Goal: Transaction & Acquisition: Book appointment/travel/reservation

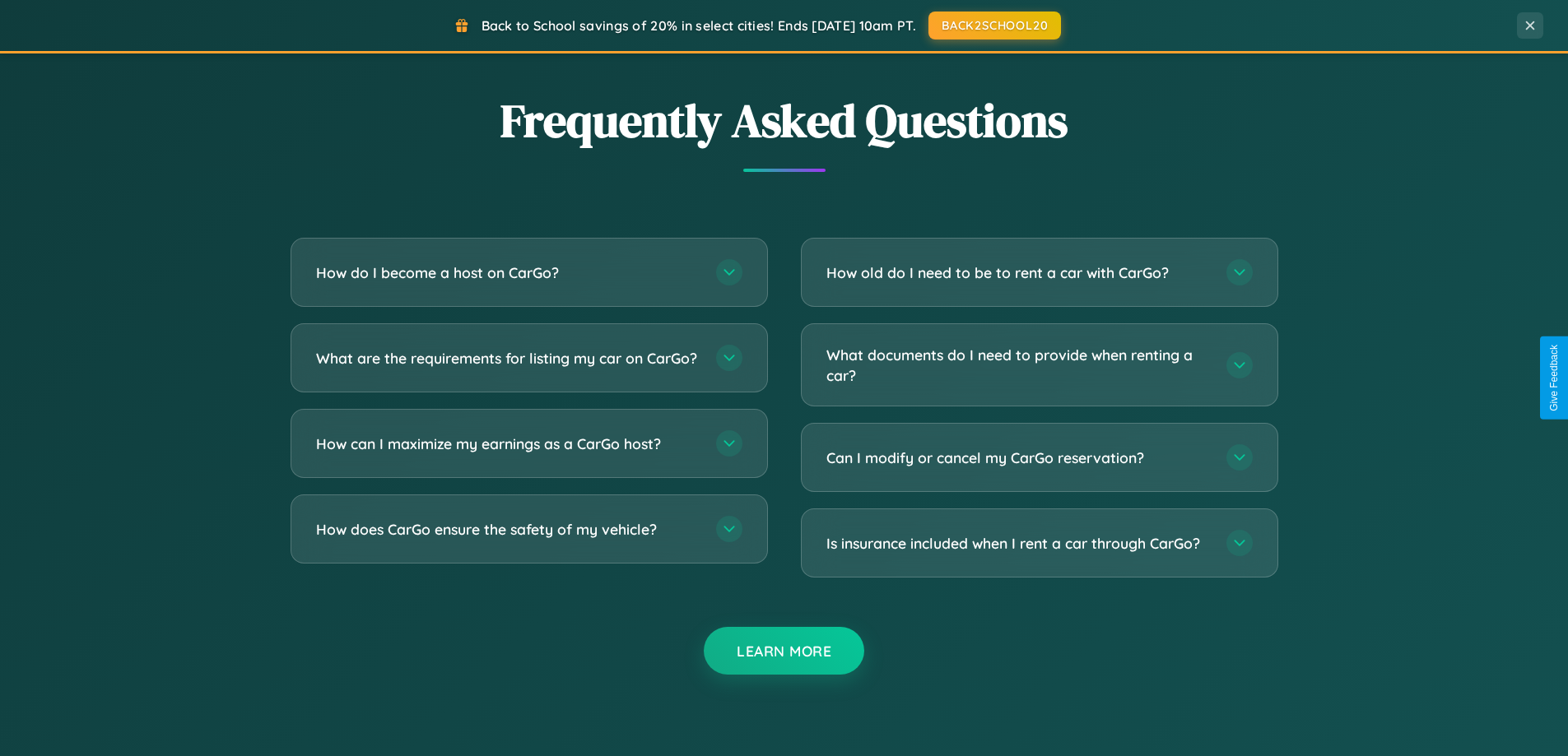
scroll to position [3168, 0]
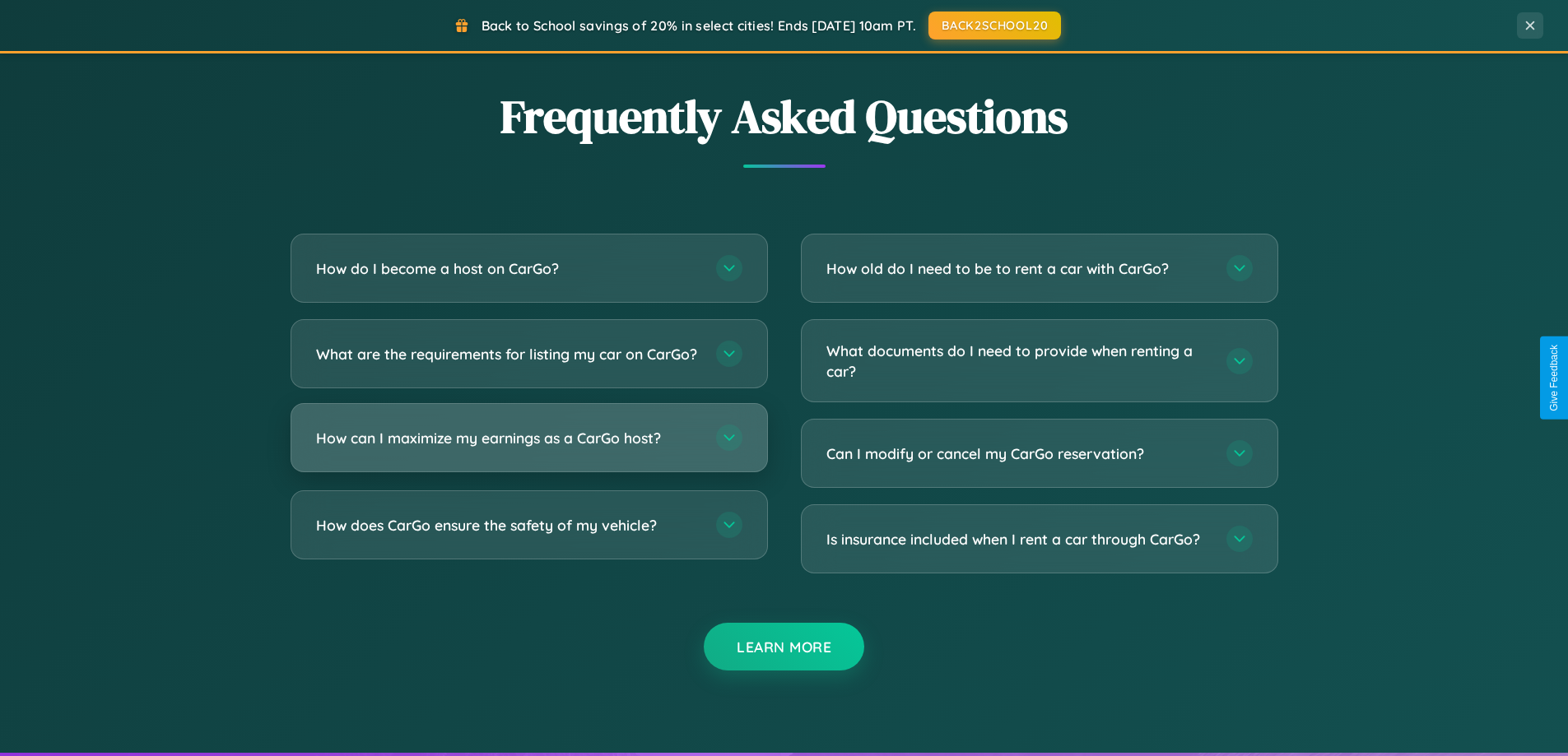
click at [529, 449] on h3 "How can I maximize my earnings as a CarGo host?" at bounding box center [508, 438] width 384 height 21
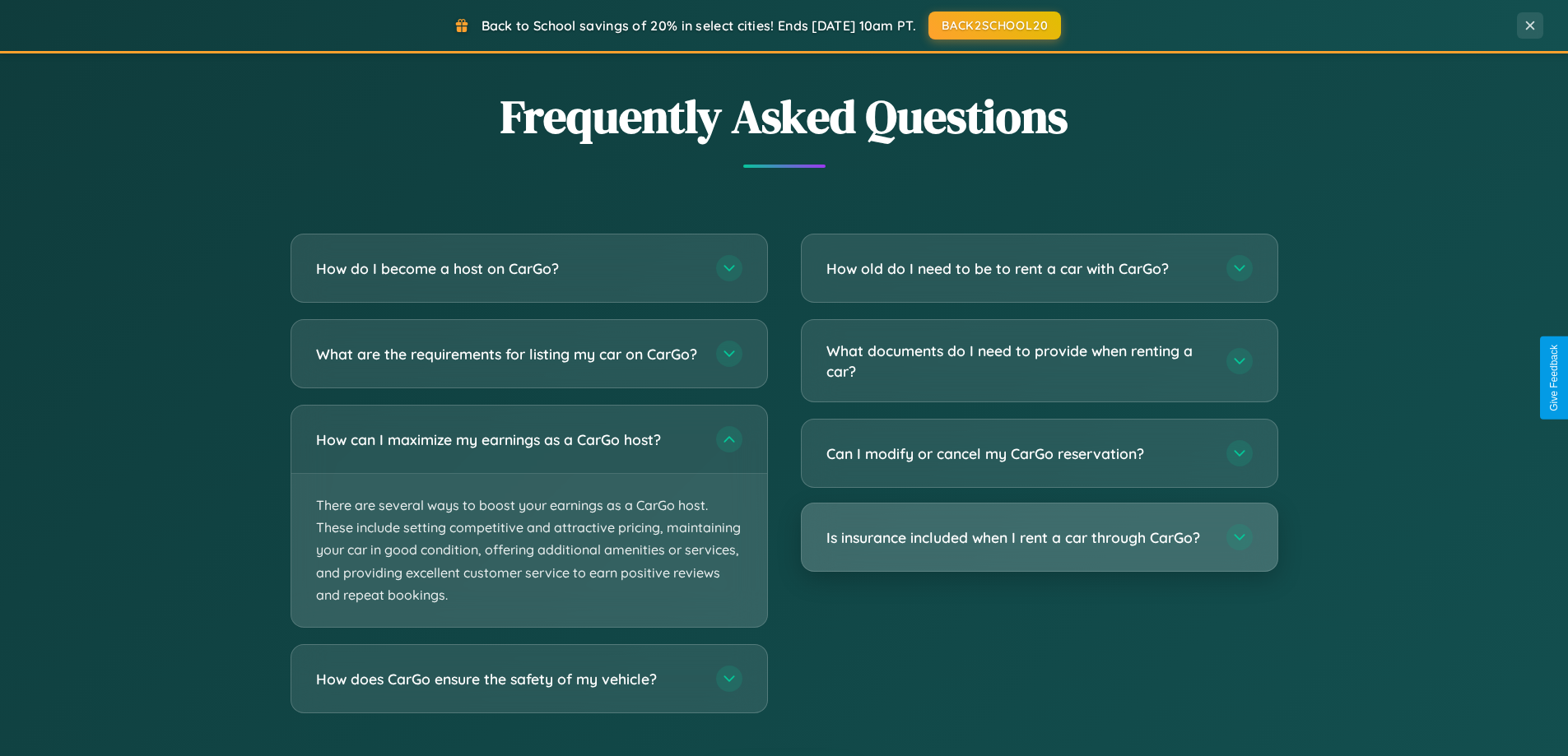
click at [1039, 538] on h3 "Is insurance included when I rent a car through CarGo?" at bounding box center [1018, 538] width 384 height 21
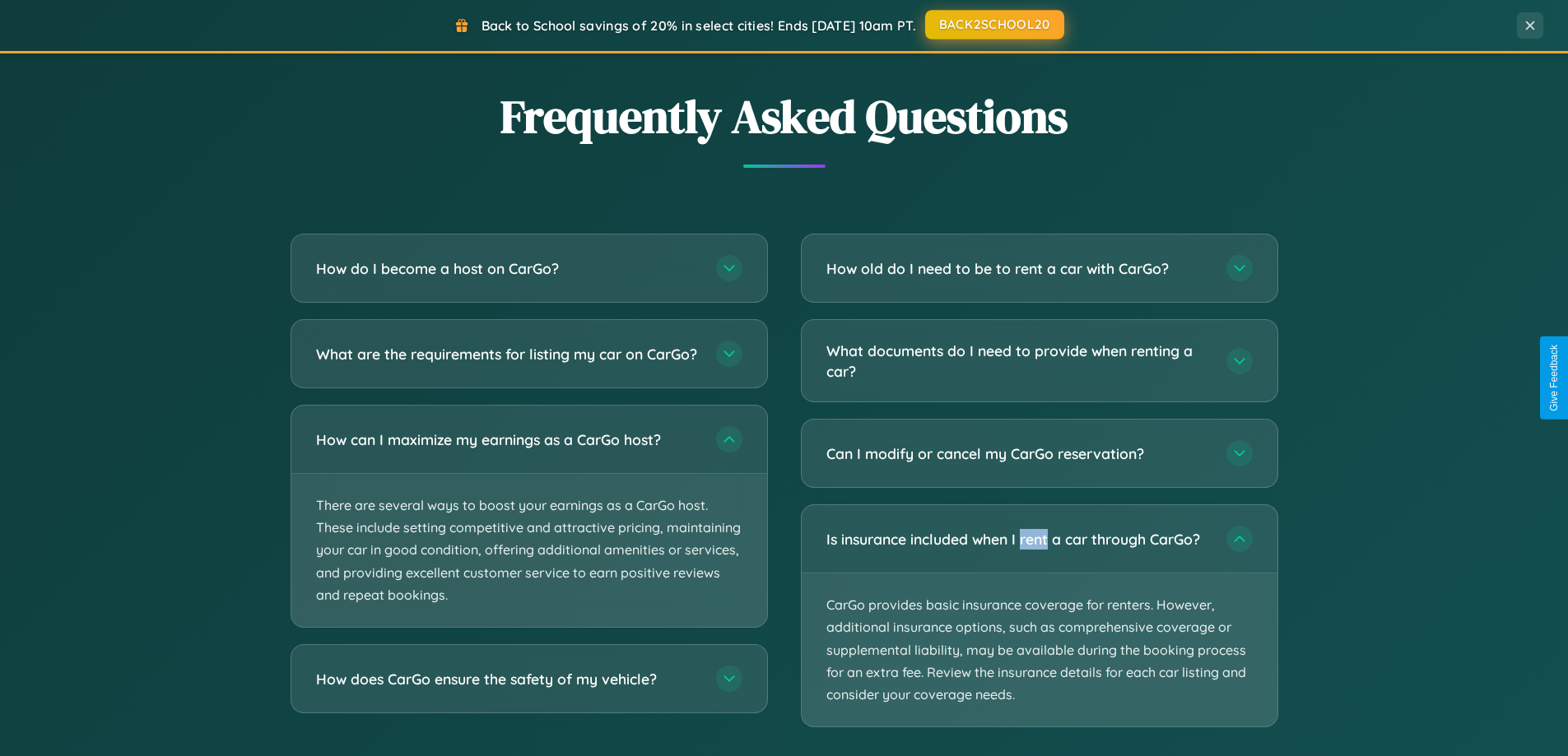
click at [993, 25] on button "BACK2SCHOOL20" at bounding box center [994, 25] width 139 height 30
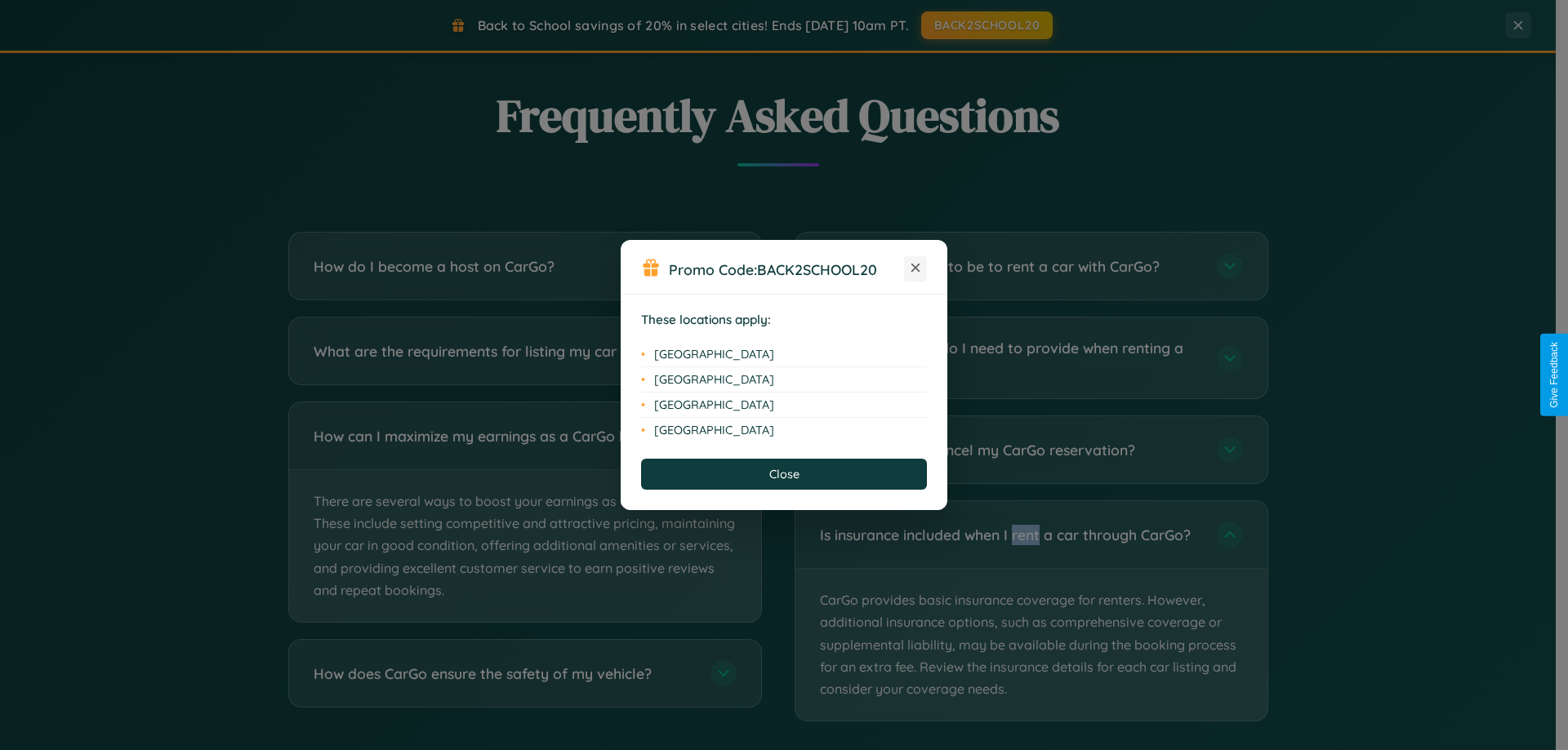
click at [915, 269] on icon at bounding box center [915, 268] width 9 height 9
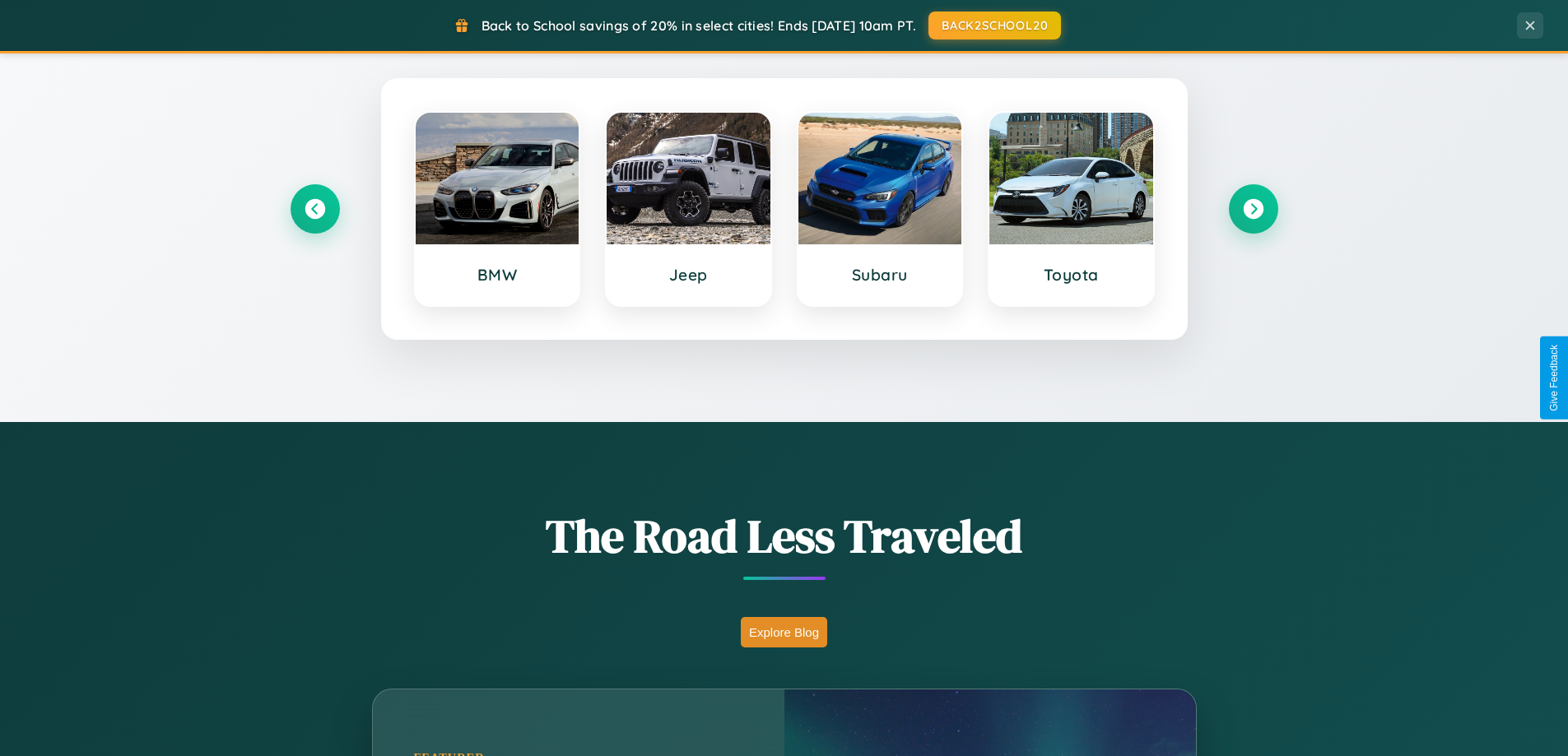
scroll to position [49, 0]
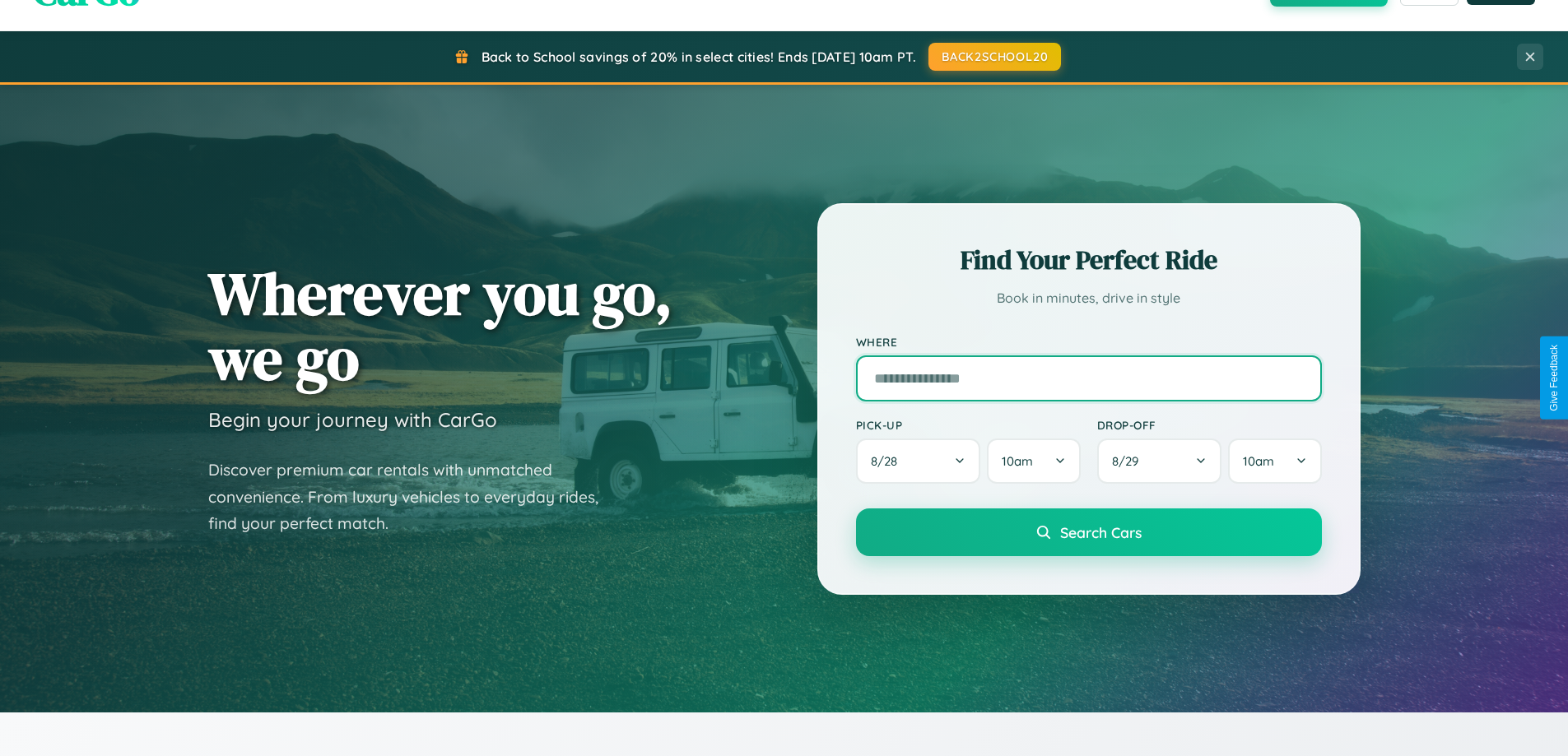
click at [1088, 378] on input "text" at bounding box center [1088, 379] width 466 height 46
type input "******"
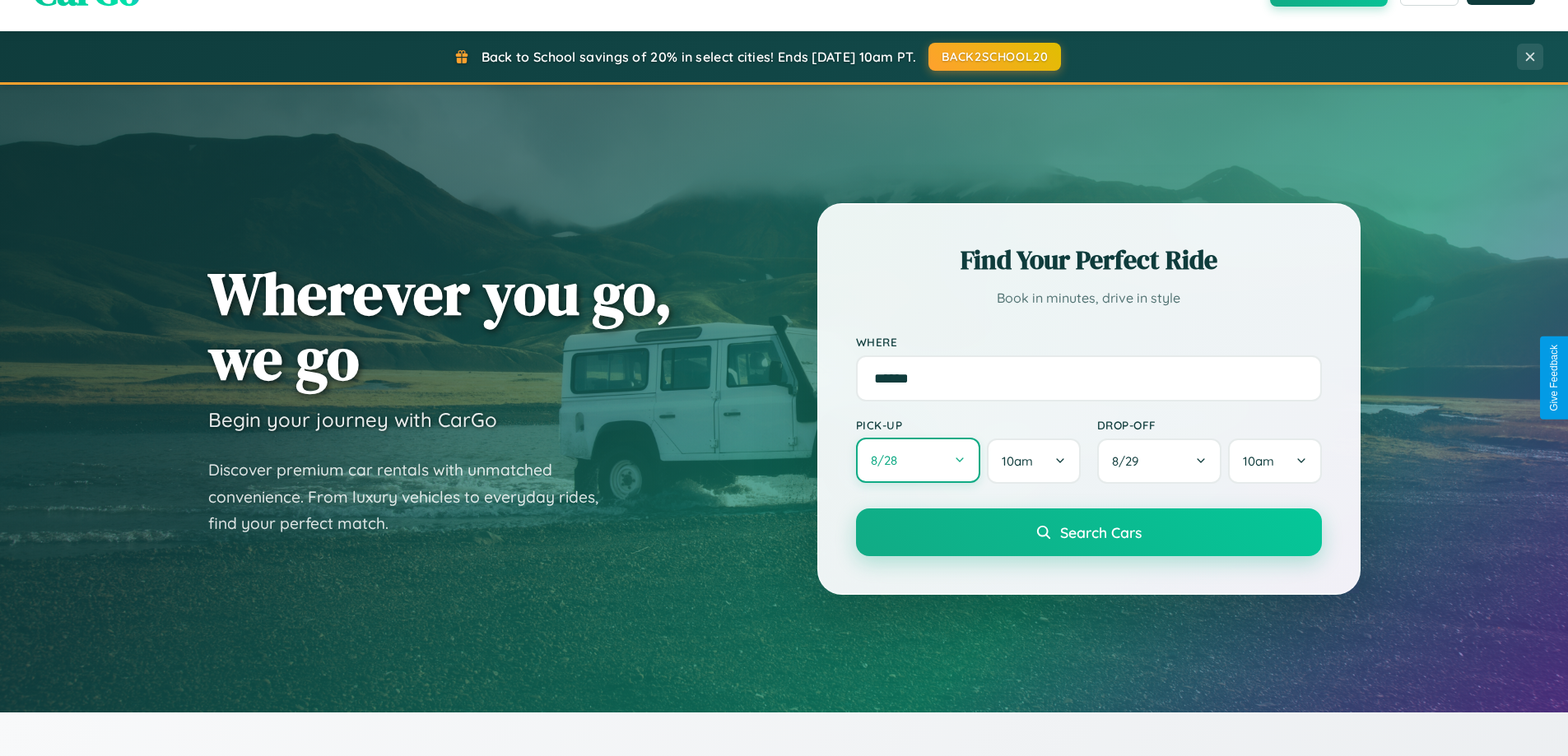
click at [918, 461] on button "8 / 28" at bounding box center [918, 460] width 125 height 45
select select "*"
select select "****"
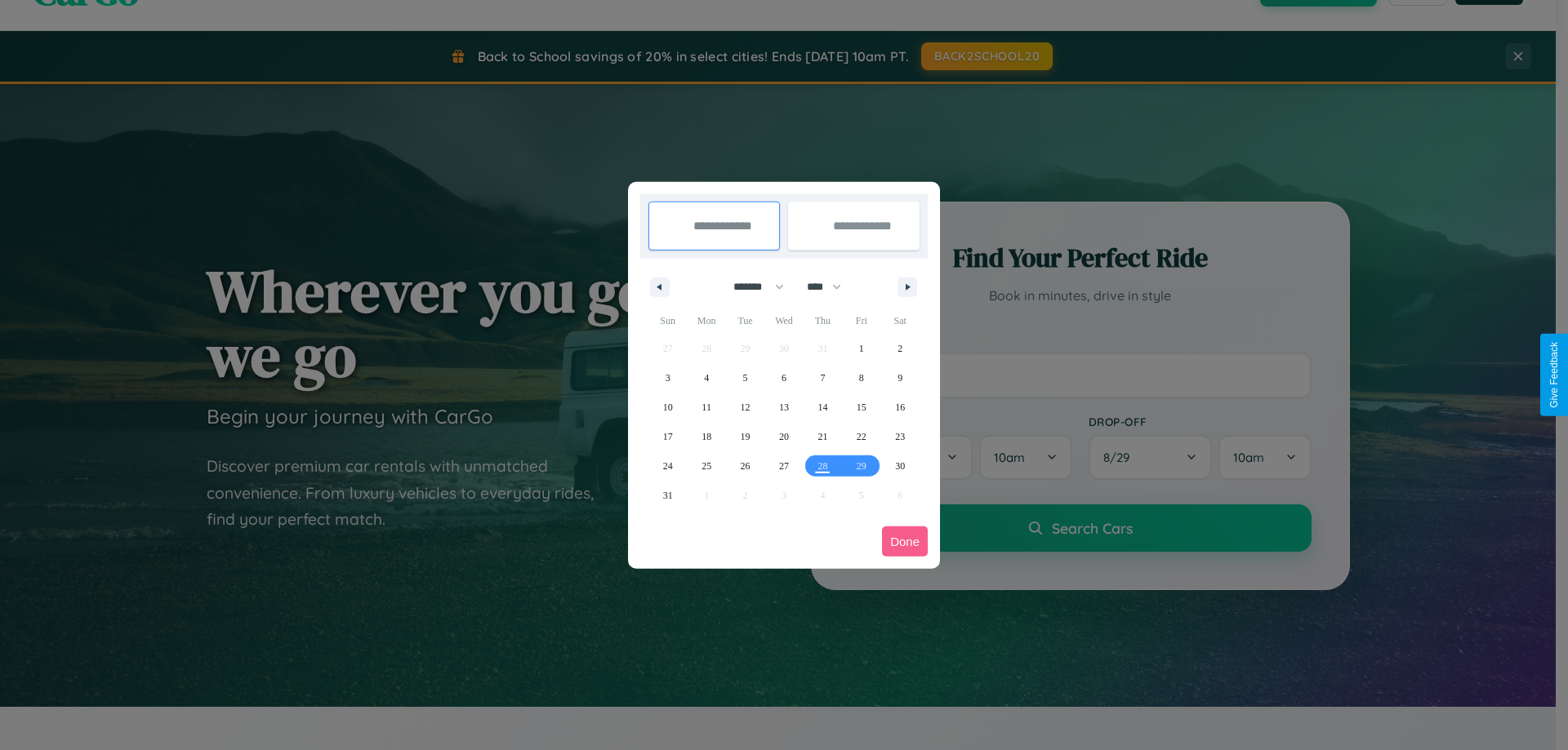
drag, startPoint x: 751, startPoint y: 287, endPoint x: 784, endPoint y: 328, distance: 52.6
click at [751, 287] on select "******* ******** ***** ***** *** **** **** ****** ********* ******* ******** **…" at bounding box center [756, 286] width 69 height 27
select select "*"
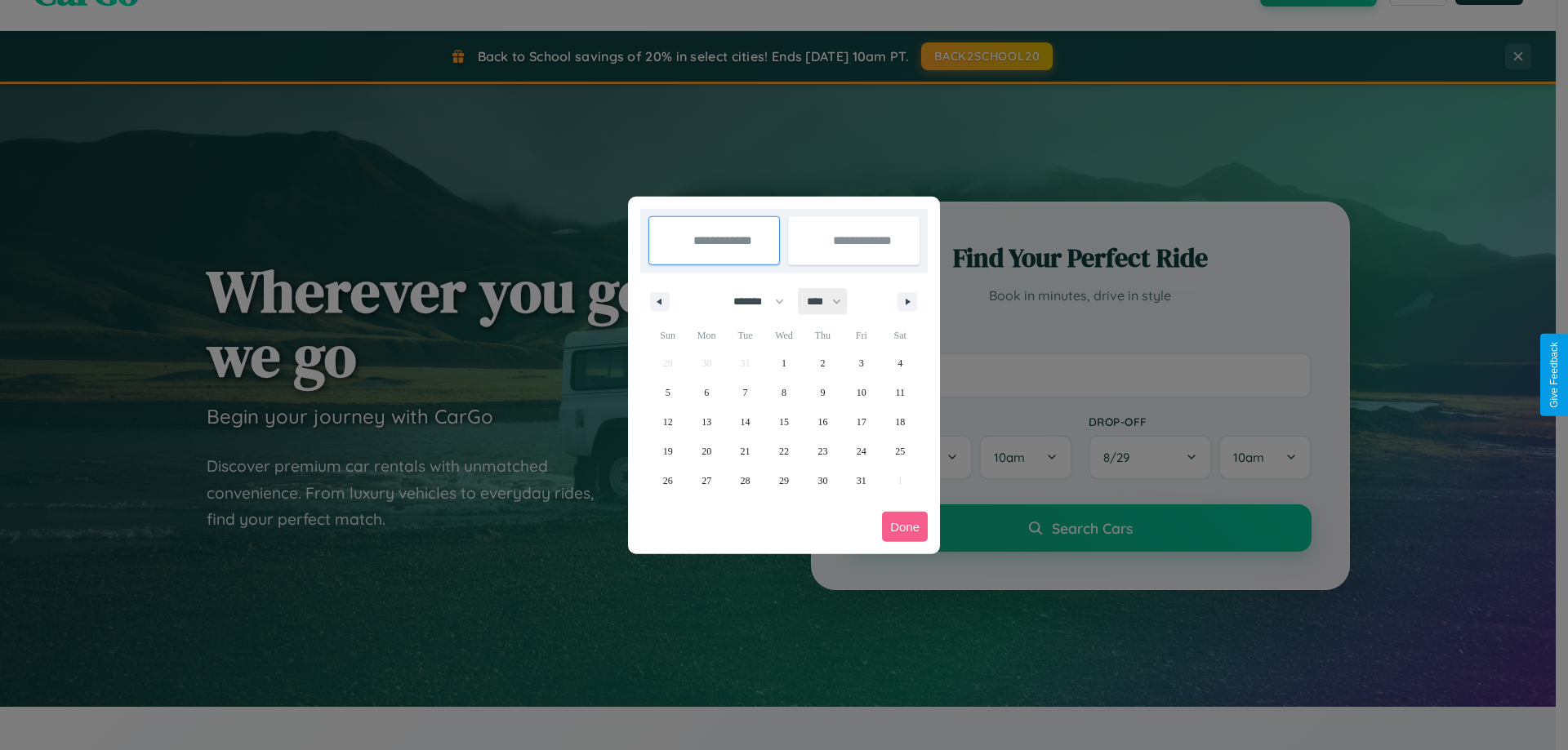
drag, startPoint x: 831, startPoint y: 302, endPoint x: 784, endPoint y: 328, distance: 53.7
click at [831, 302] on select "**** **** **** **** **** **** **** **** **** **** **** **** **** **** **** ****…" at bounding box center [823, 301] width 49 height 27
select select "****"
click at [822, 422] on span "15" at bounding box center [822, 422] width 10 height 30
type input "**********"
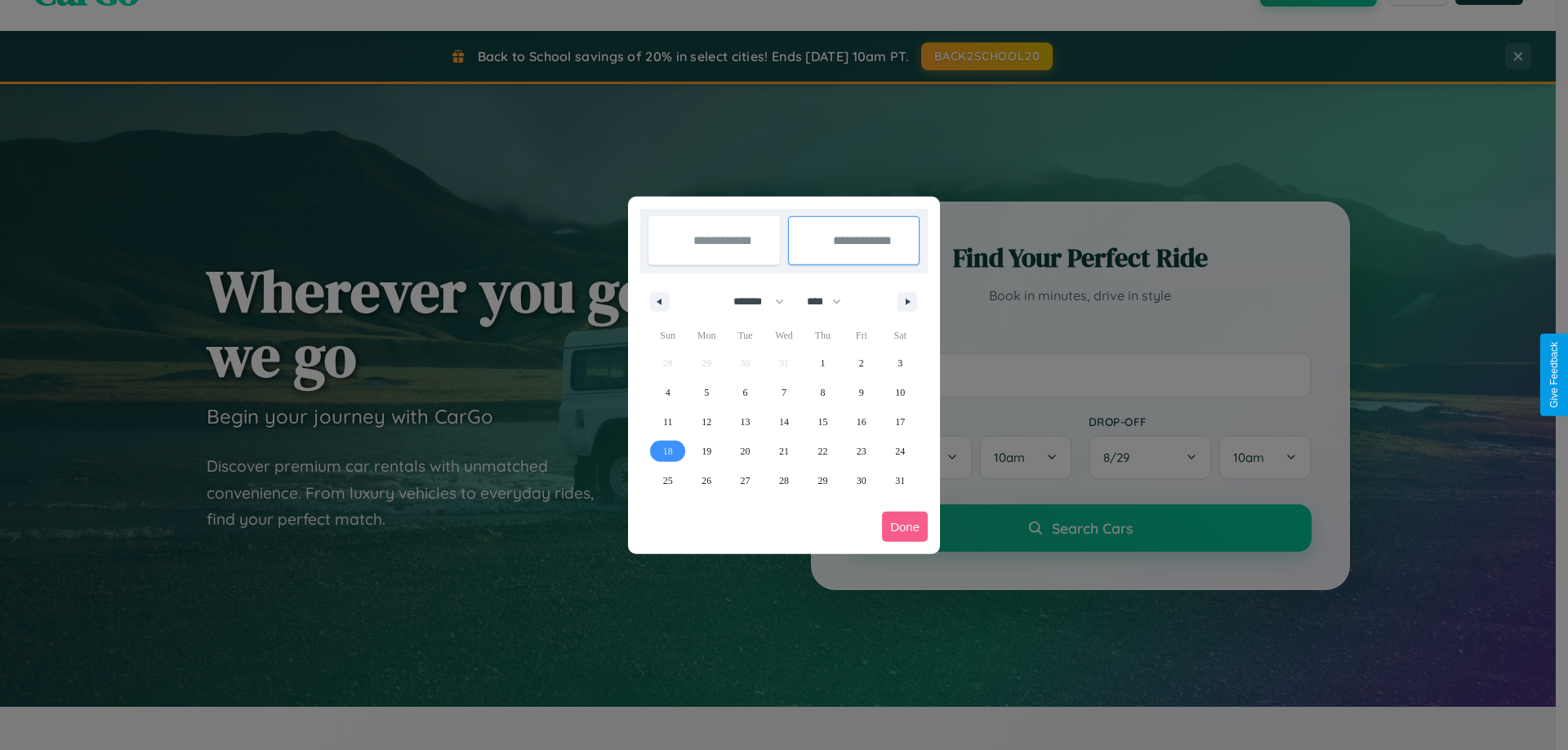
click at [667, 451] on span "18" at bounding box center [668, 452] width 10 height 30
type input "**********"
click at [904, 526] on button "Done" at bounding box center [904, 526] width 46 height 31
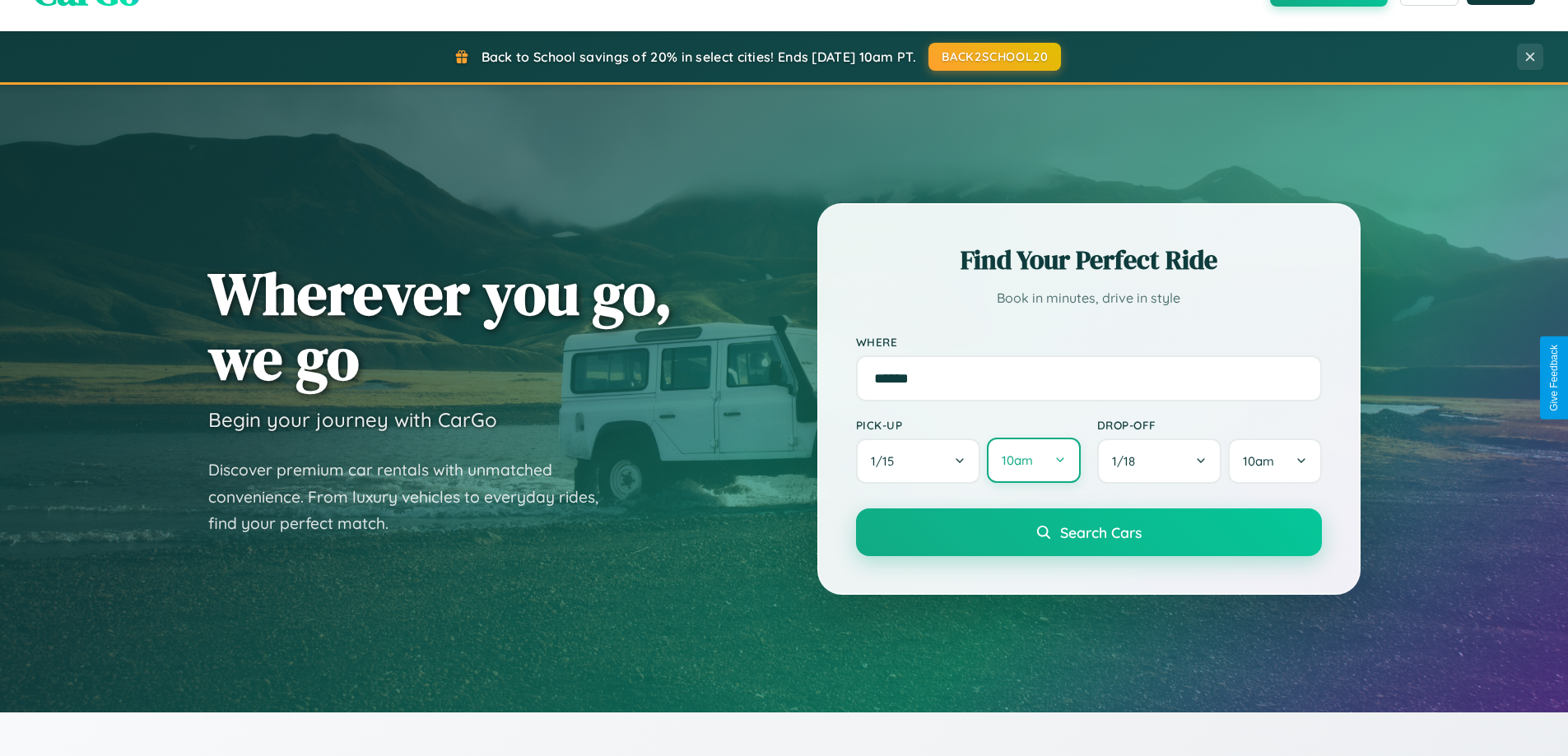
click at [1033, 461] on button "10am" at bounding box center [1033, 460] width 93 height 45
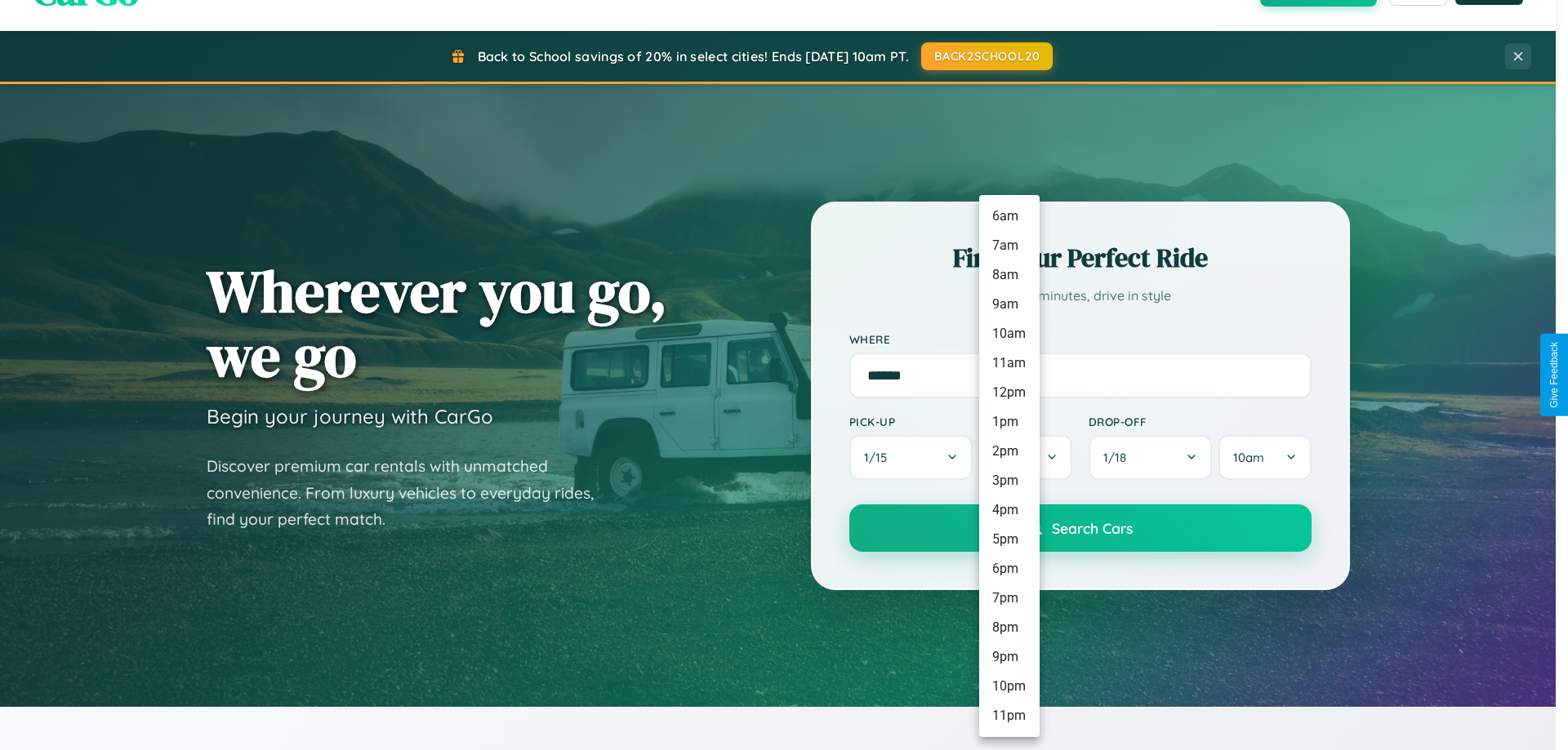
click at [1008, 334] on li "10am" at bounding box center [1009, 334] width 60 height 30
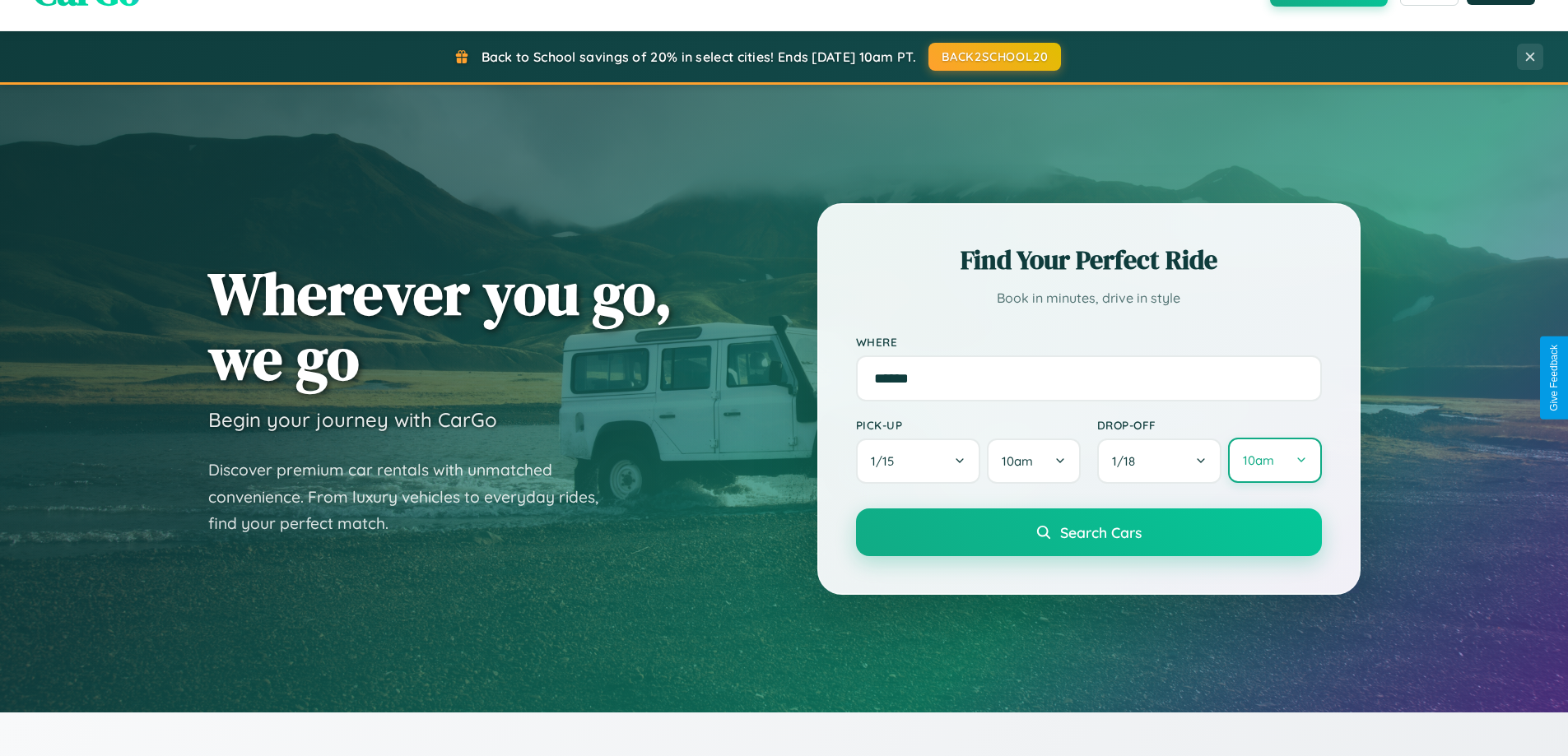
click at [1275, 461] on button "10am" at bounding box center [1274, 460] width 93 height 45
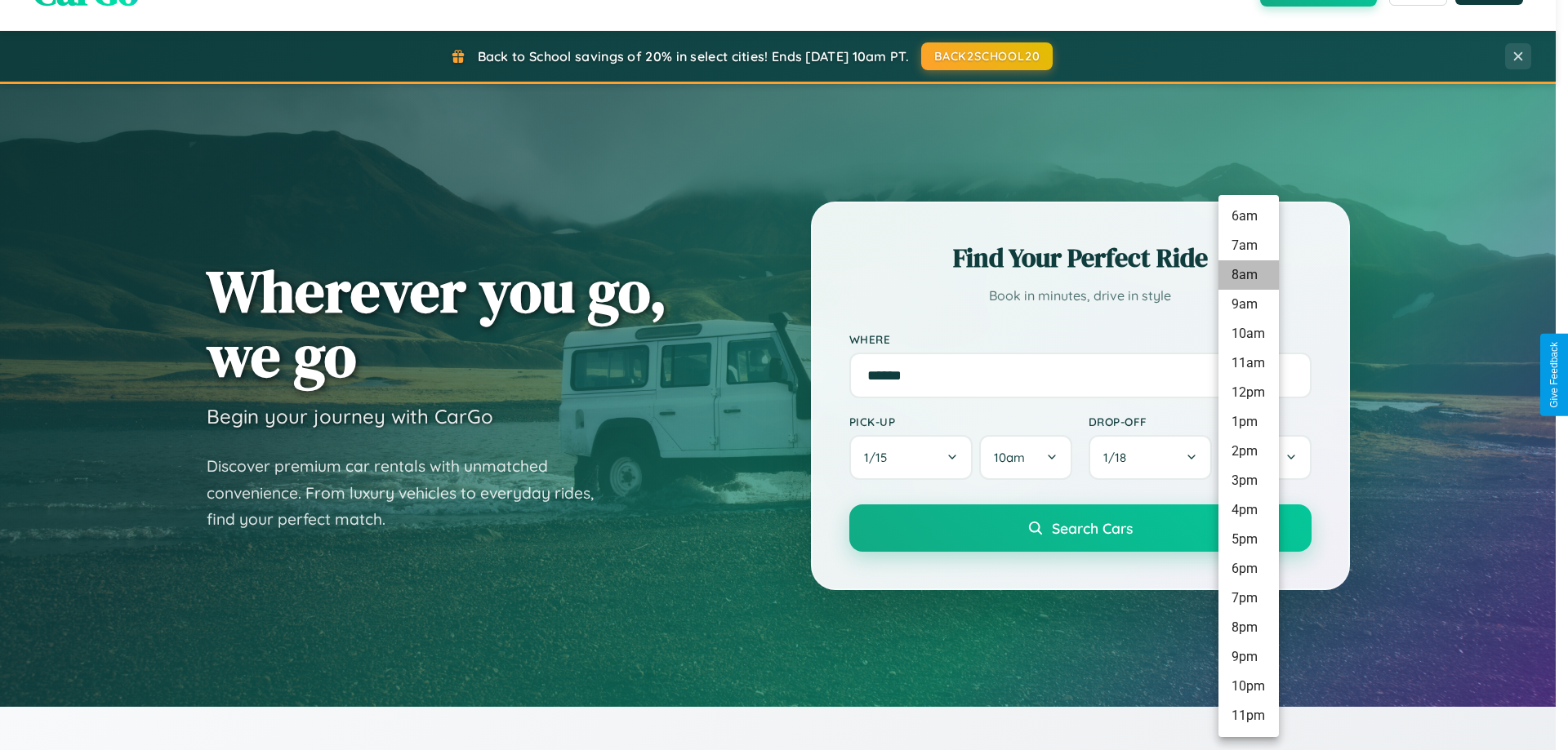
click at [1247, 275] on li "8am" at bounding box center [1247, 275] width 60 height 30
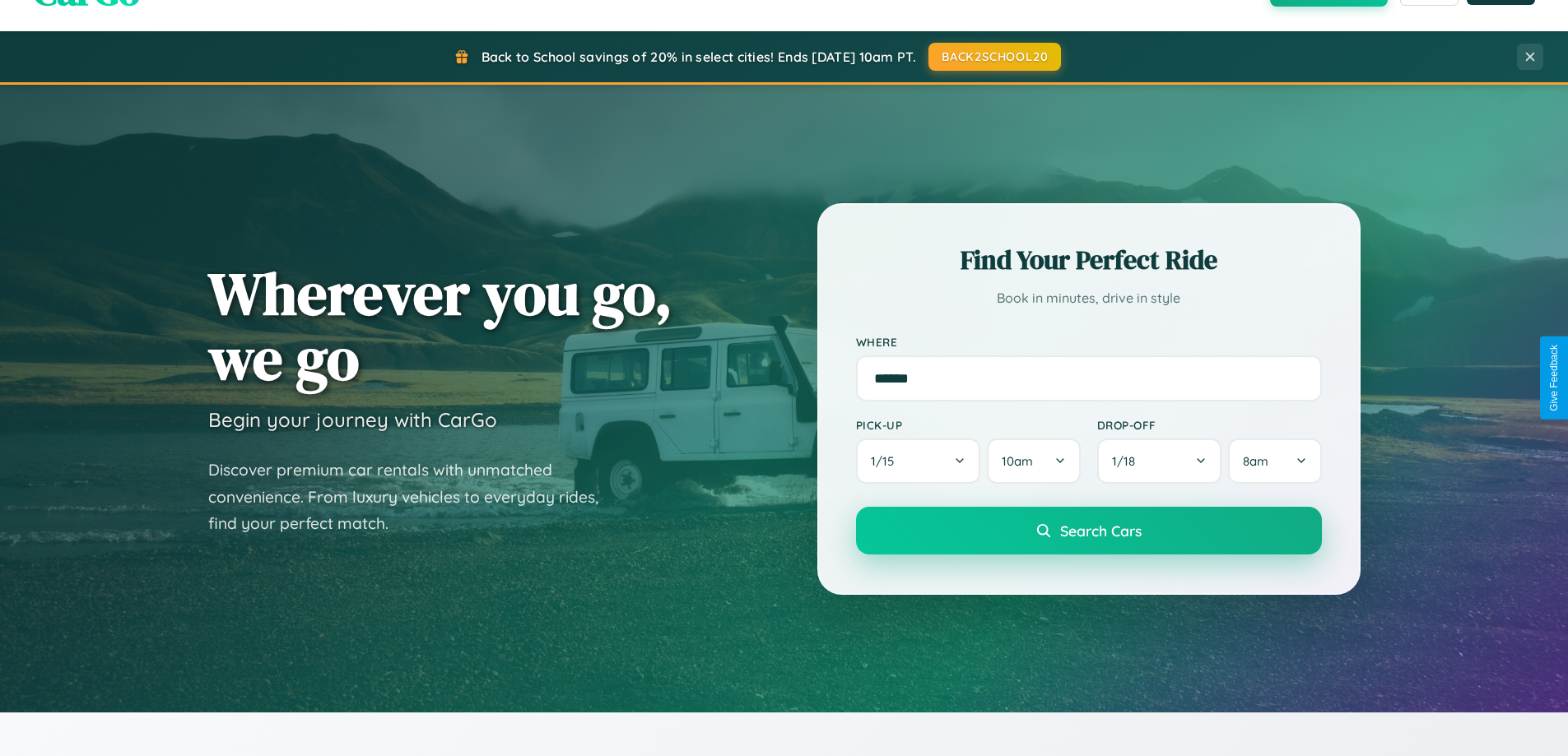
click at [1088, 533] on span "Search Cars" at bounding box center [1101, 531] width 82 height 18
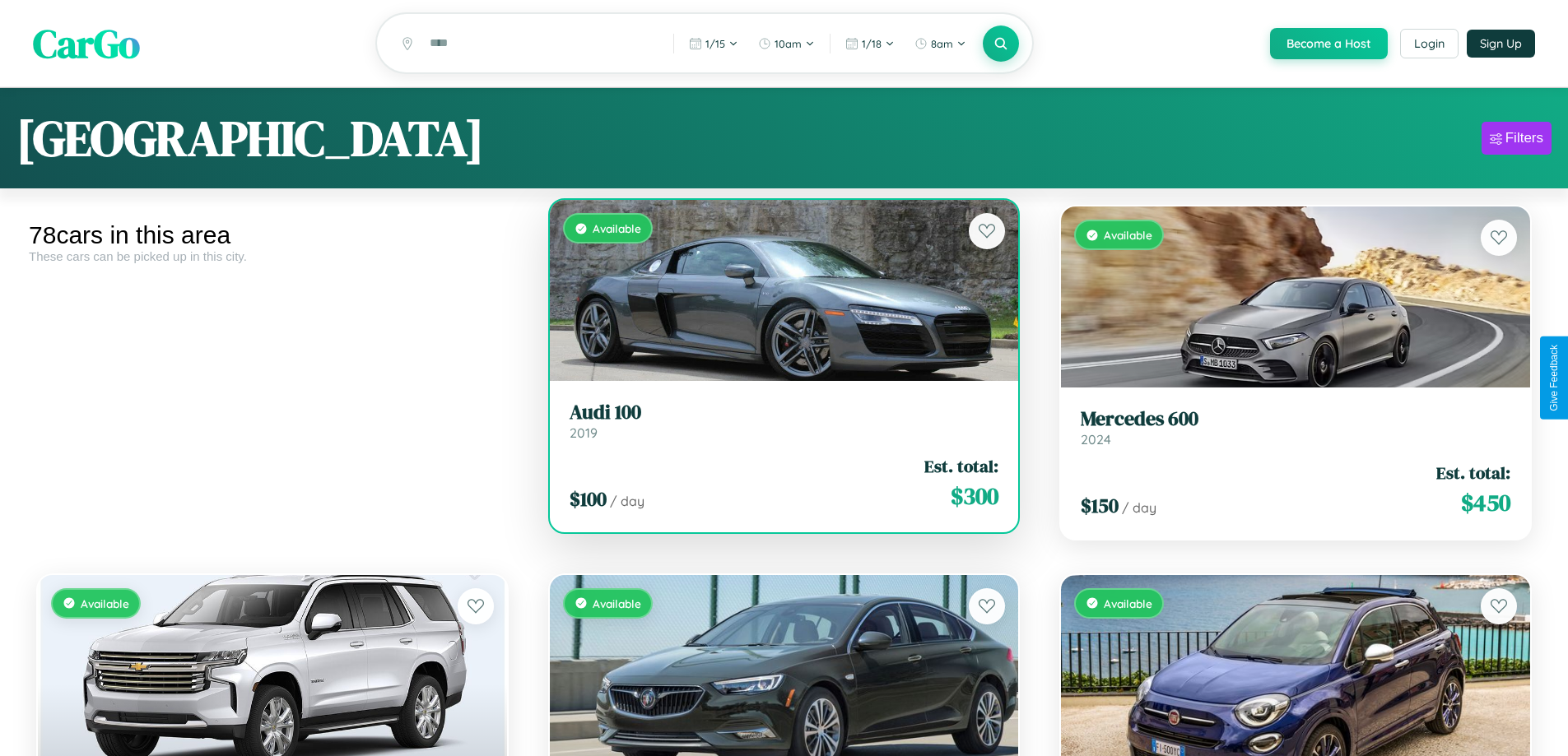
click at [777, 296] on div "Available" at bounding box center [784, 291] width 469 height 182
click at [777, 293] on div "Available" at bounding box center [784, 291] width 469 height 182
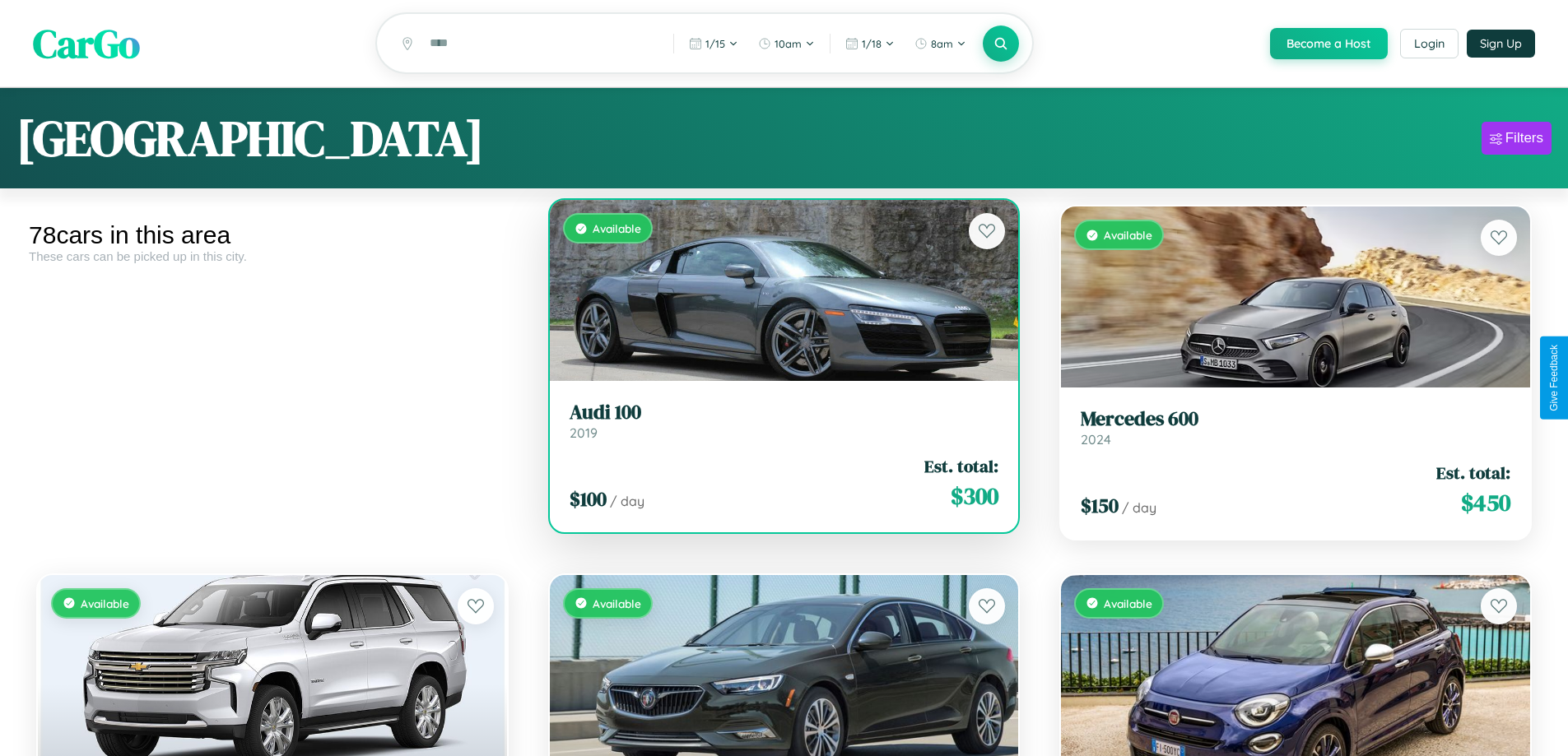
click at [777, 293] on div "Available" at bounding box center [784, 291] width 469 height 182
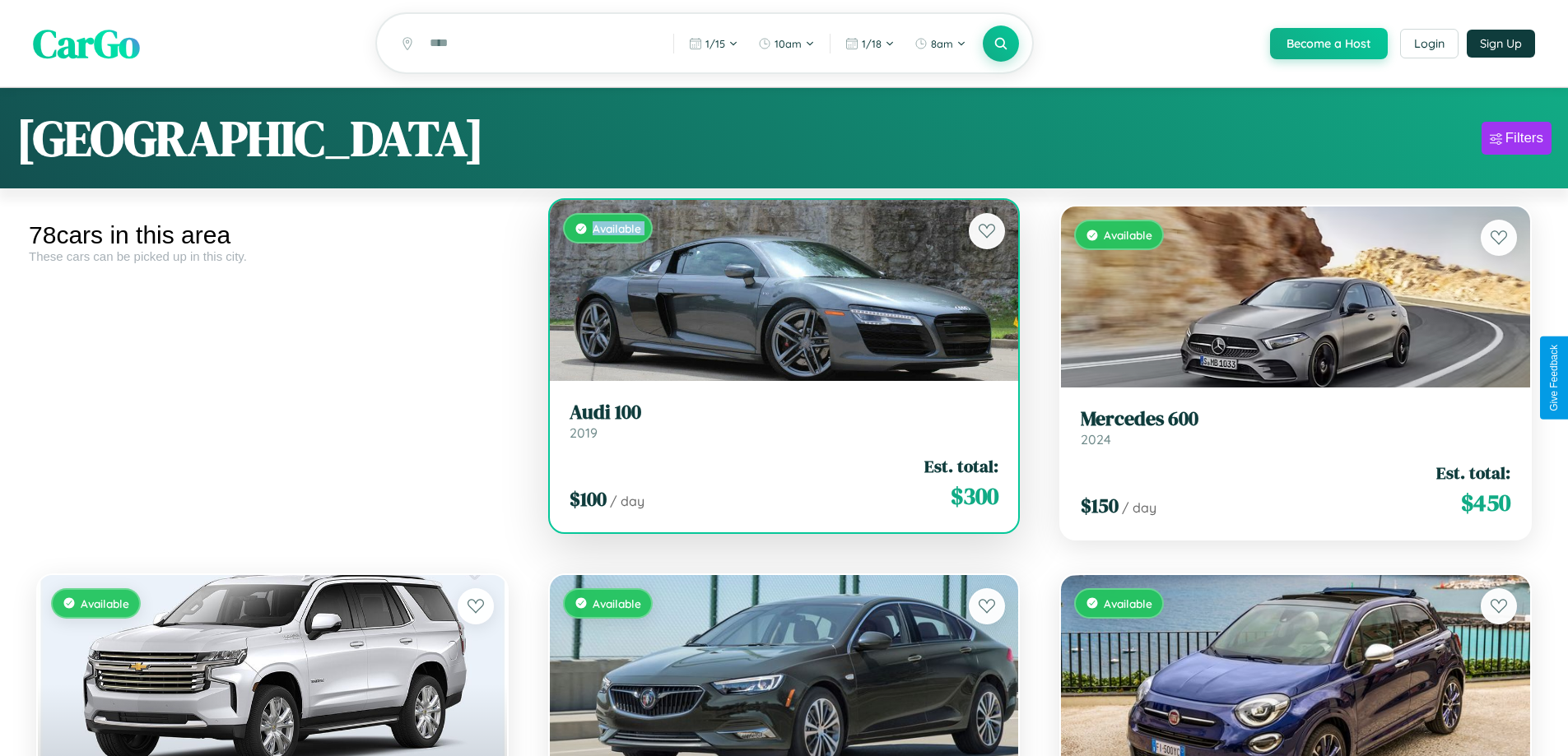
click at [777, 293] on div "Available" at bounding box center [784, 291] width 469 height 182
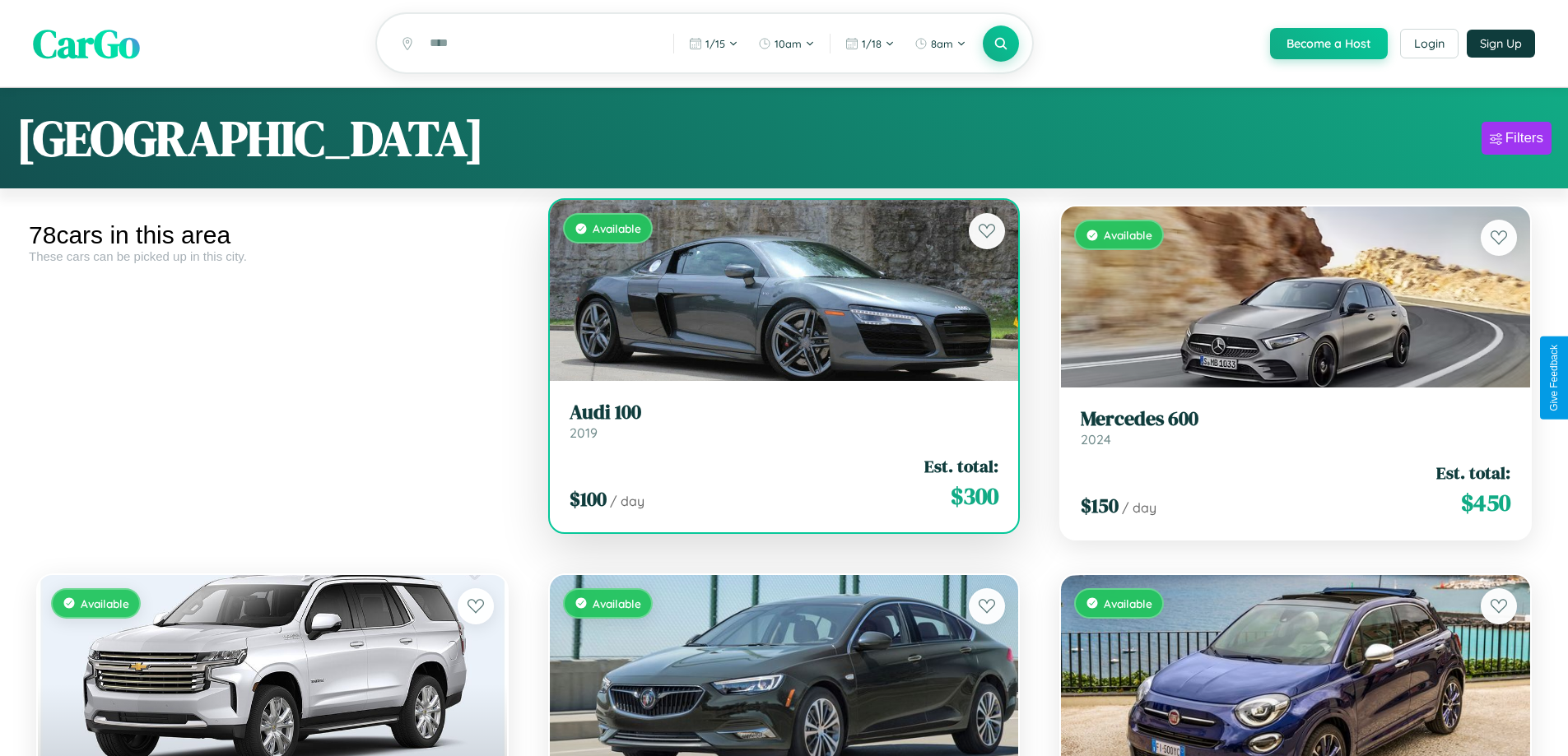
click at [777, 293] on div "Available" at bounding box center [784, 291] width 469 height 182
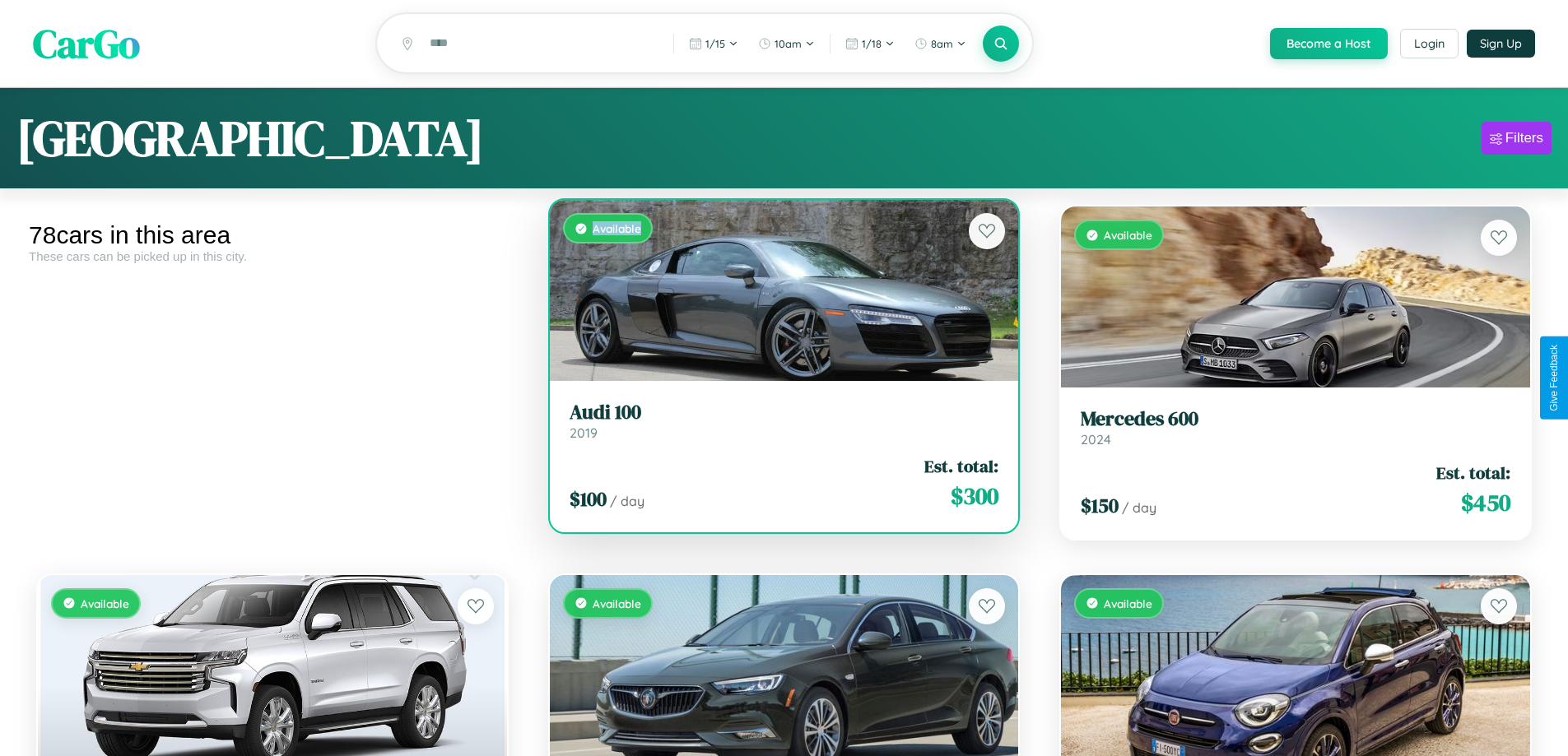
click at [777, 293] on div "Available" at bounding box center [784, 291] width 469 height 182
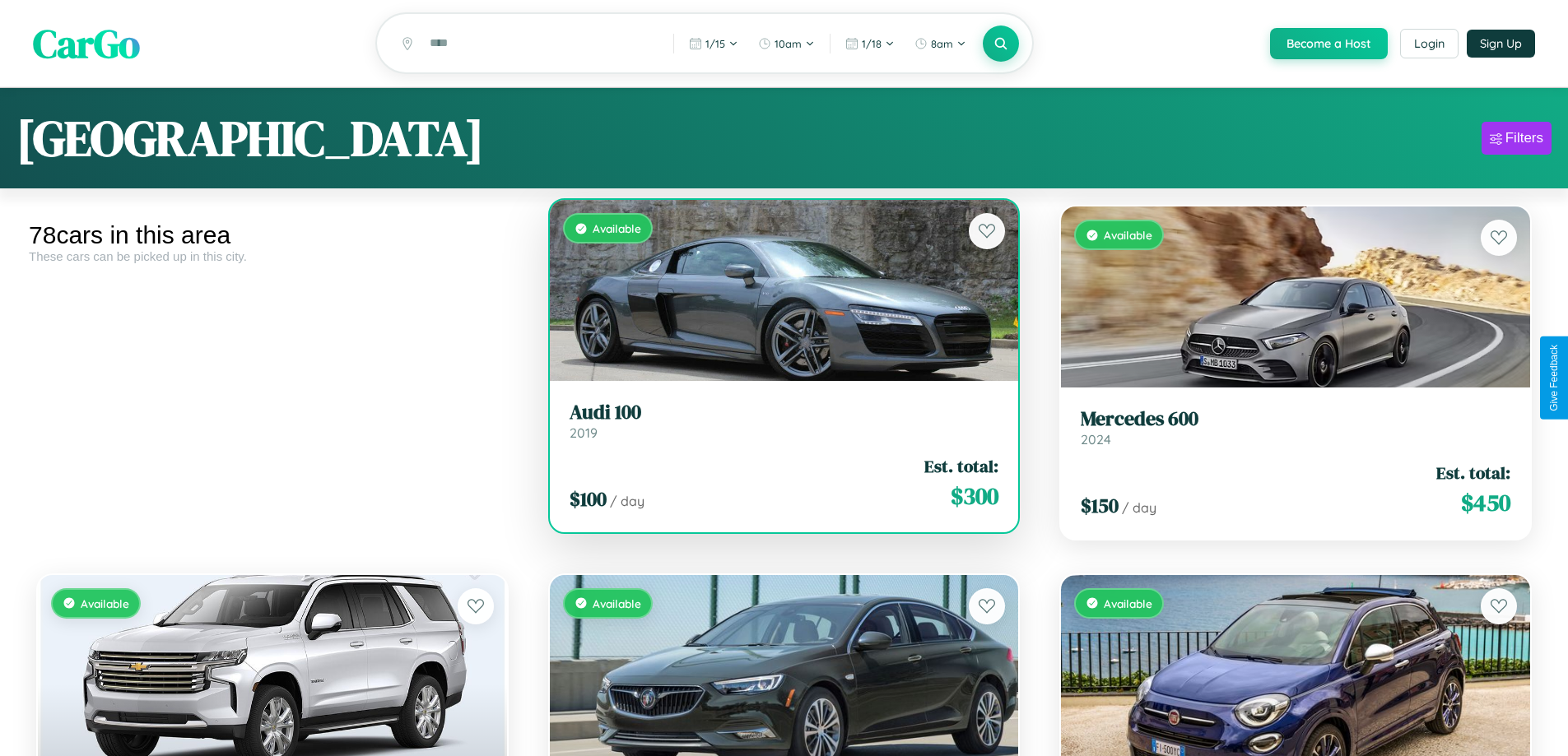
click at [777, 423] on h3 "Audi 100" at bounding box center [784, 413] width 430 height 24
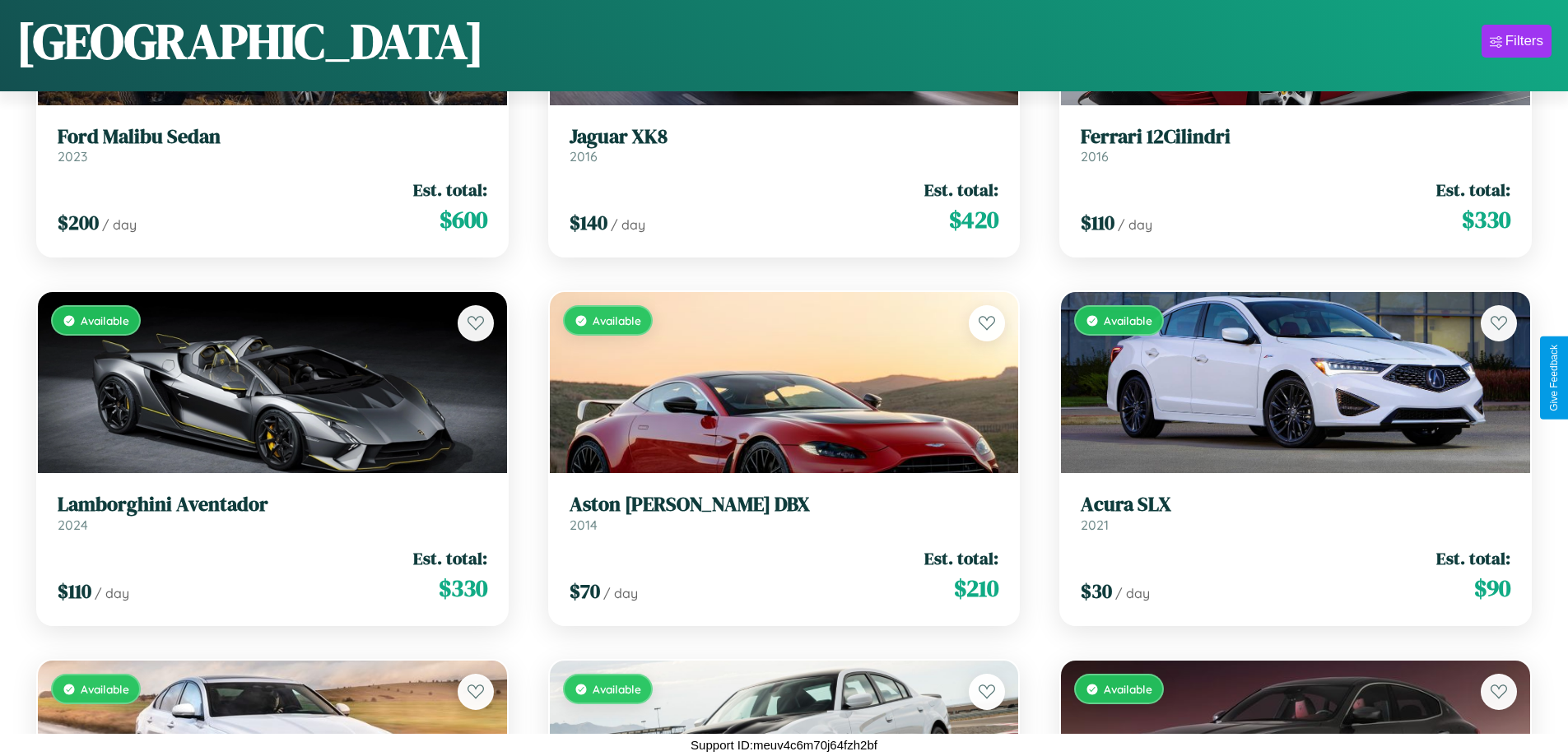
scroll to position [1705, 0]
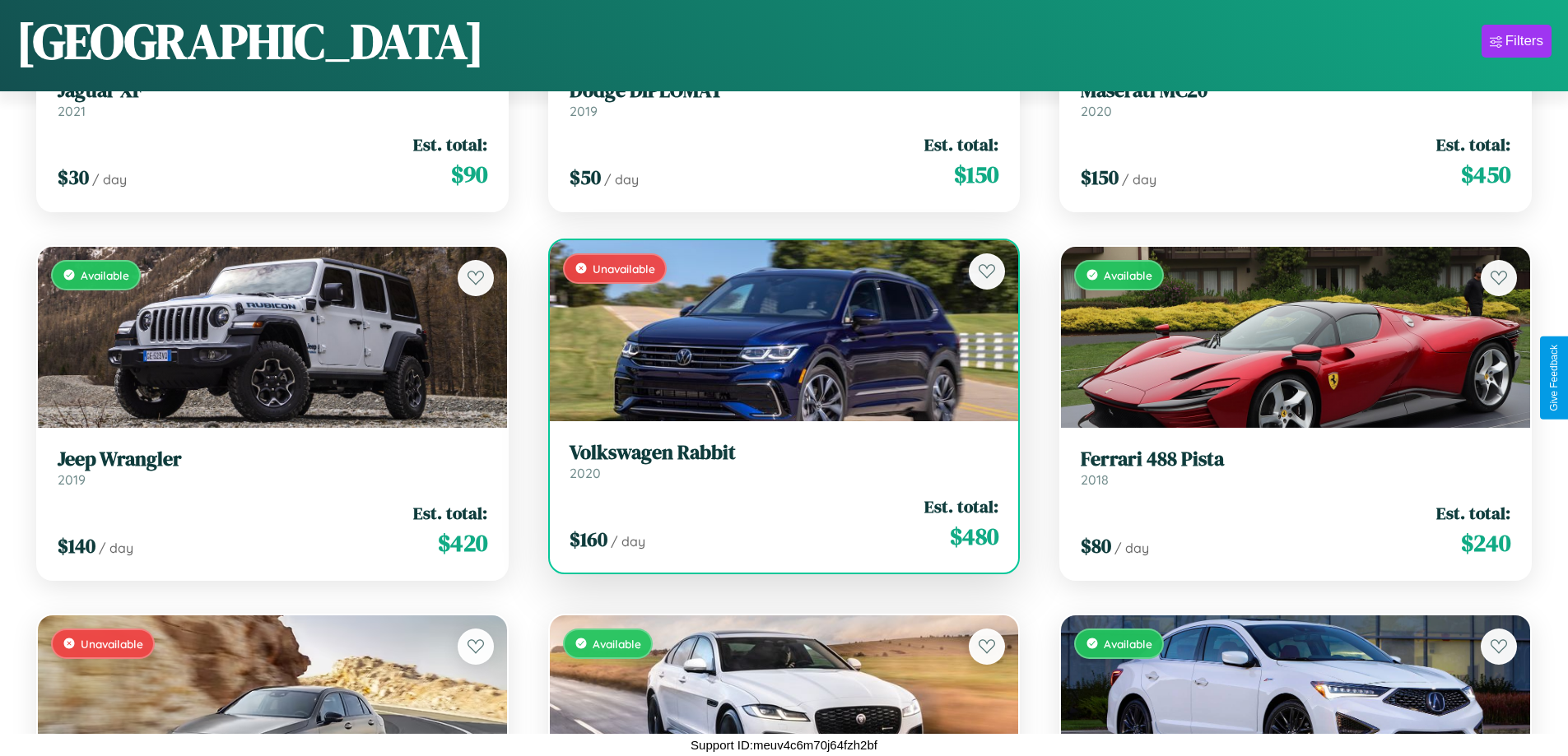
click at [777, 462] on h3 "Volkswagen Rabbit" at bounding box center [784, 453] width 430 height 24
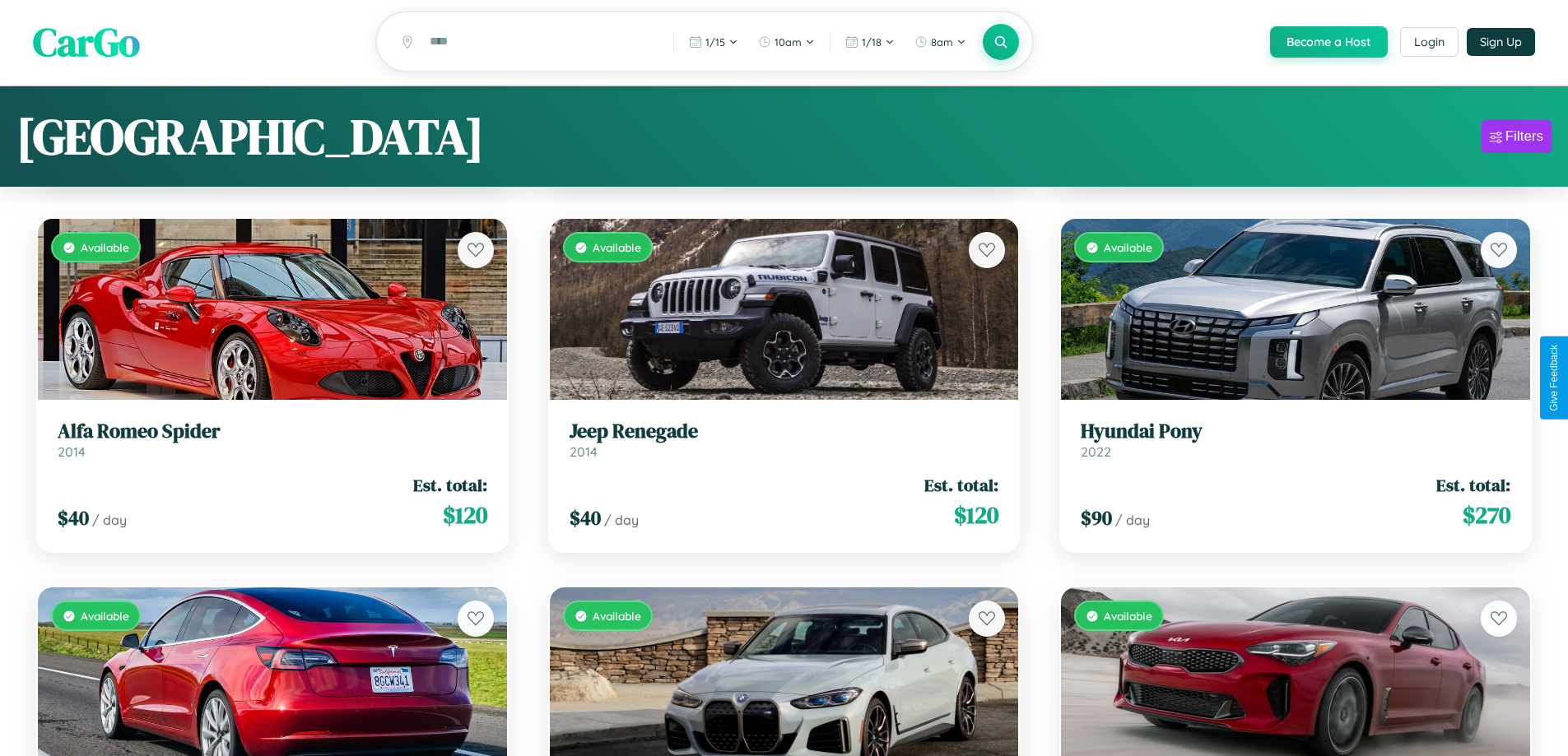
scroll to position [0, 0]
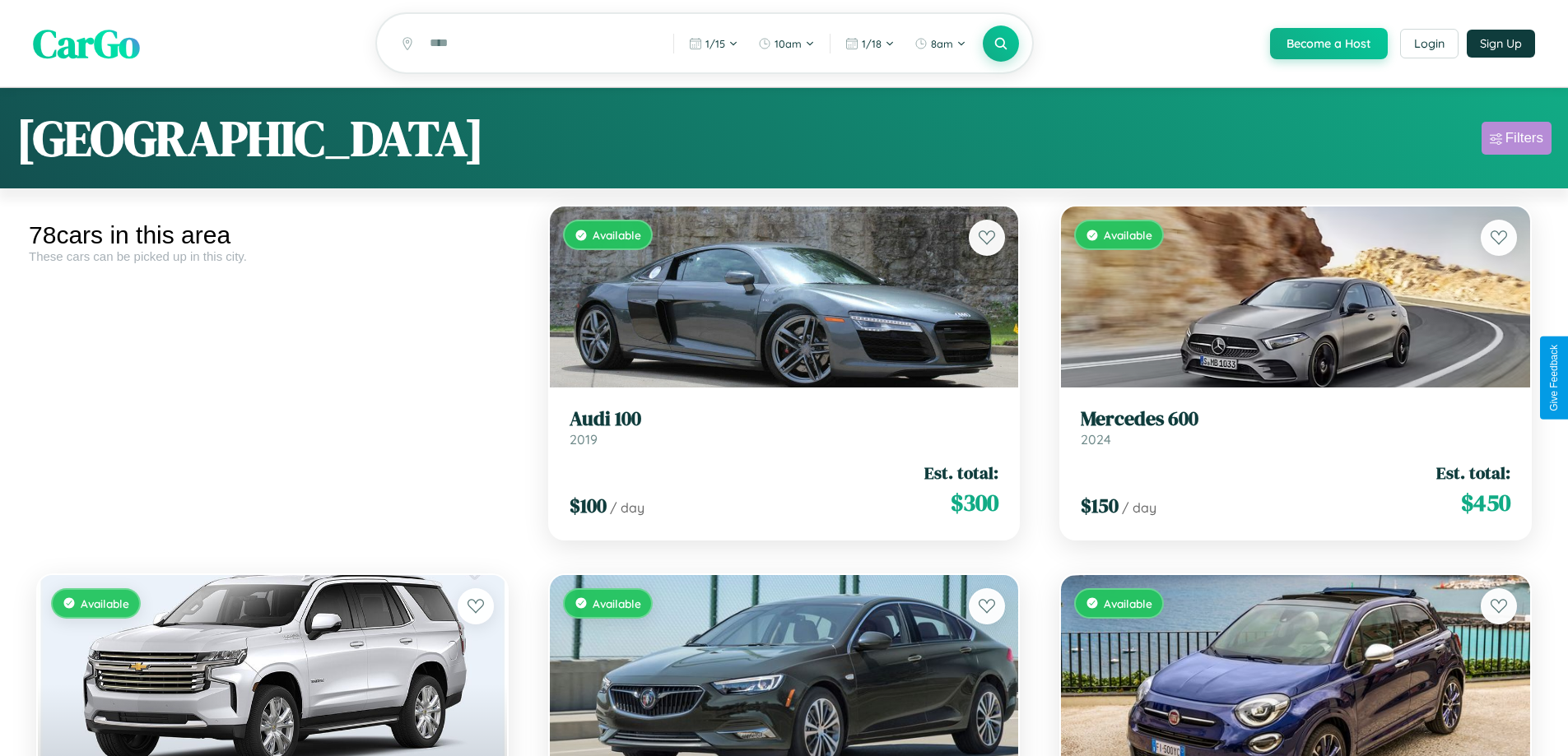
click at [1516, 141] on div "Filters" at bounding box center [1525, 138] width 38 height 17
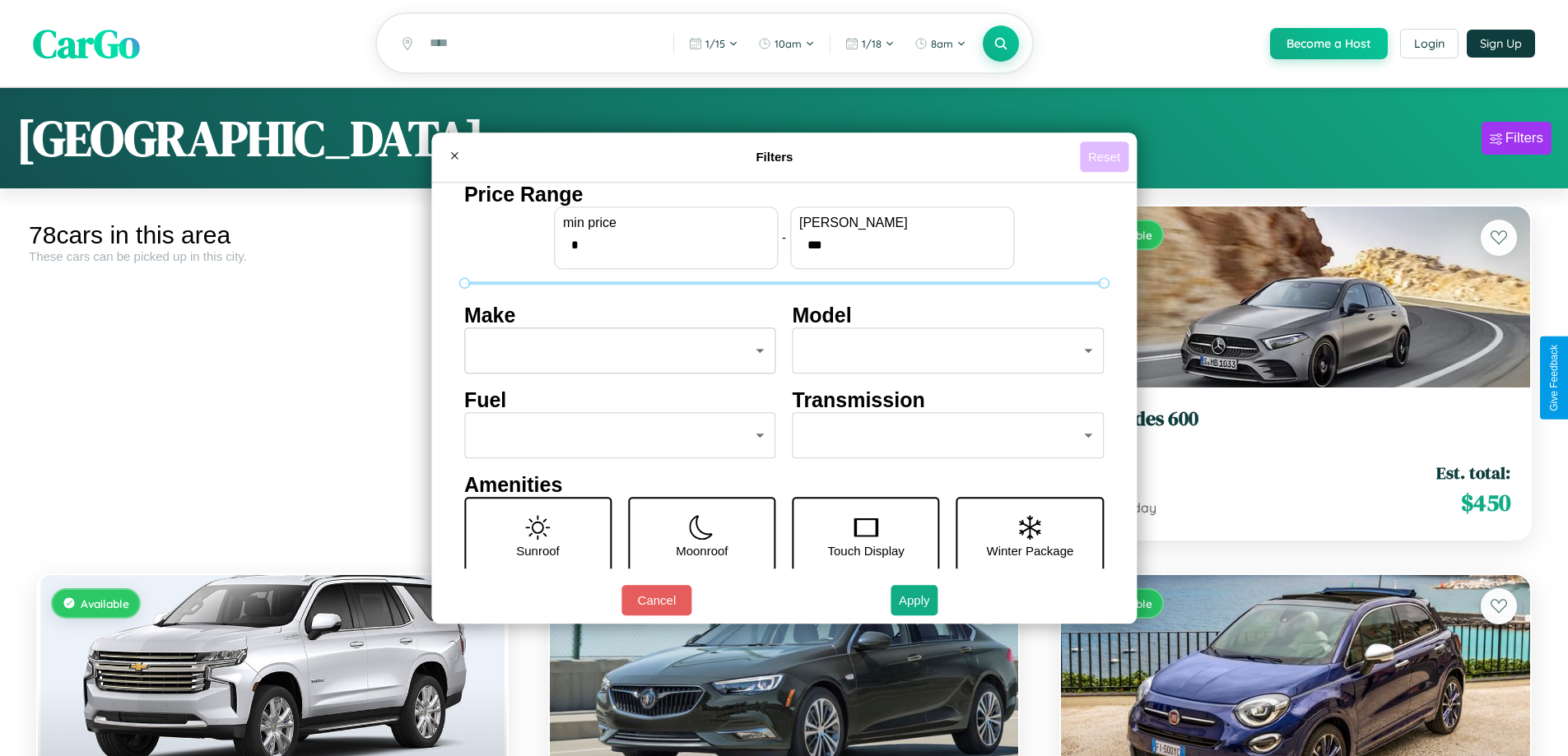
click at [1106, 157] on button "Reset" at bounding box center [1104, 157] width 49 height 31
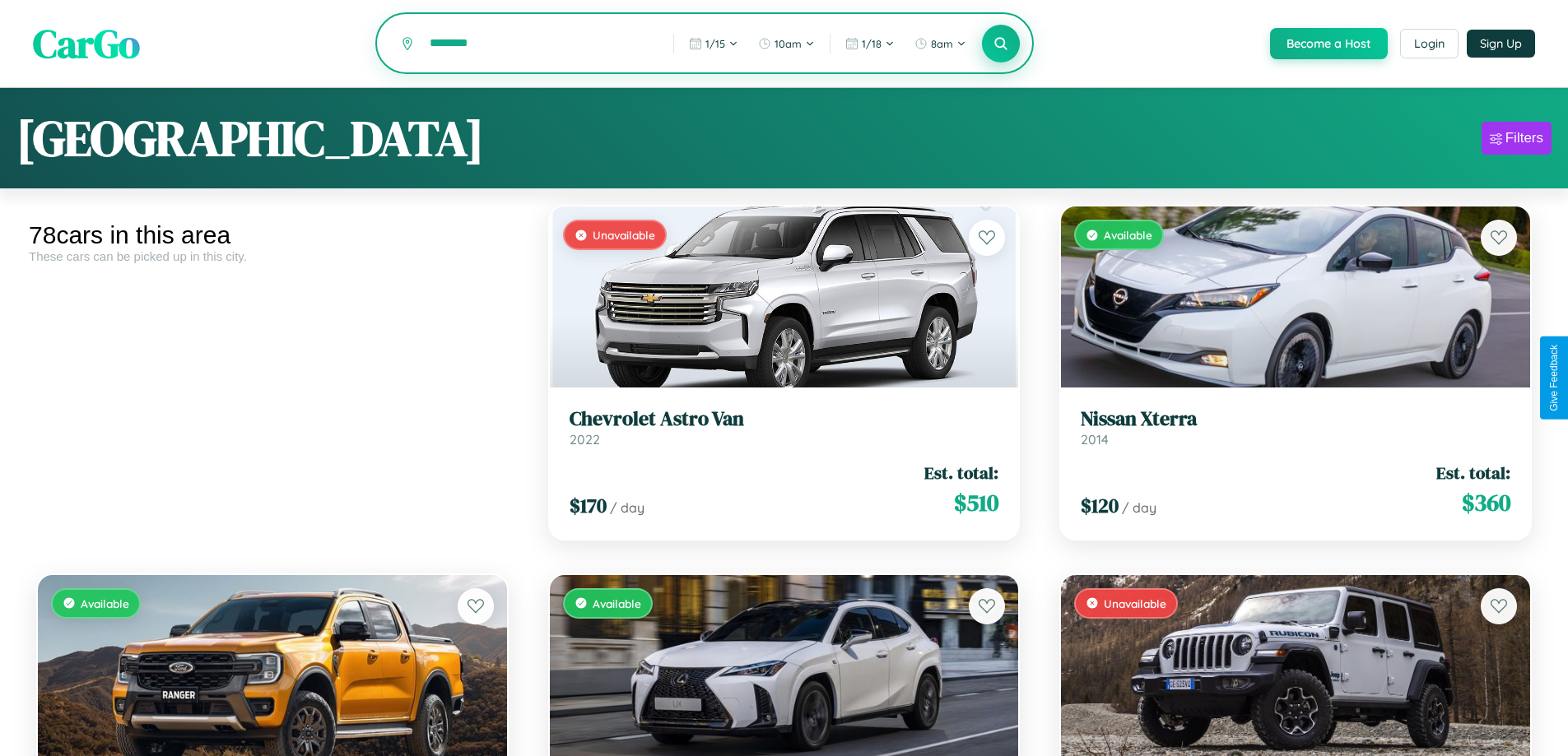
type input "********"
click at [1000, 45] on icon at bounding box center [1001, 43] width 16 height 16
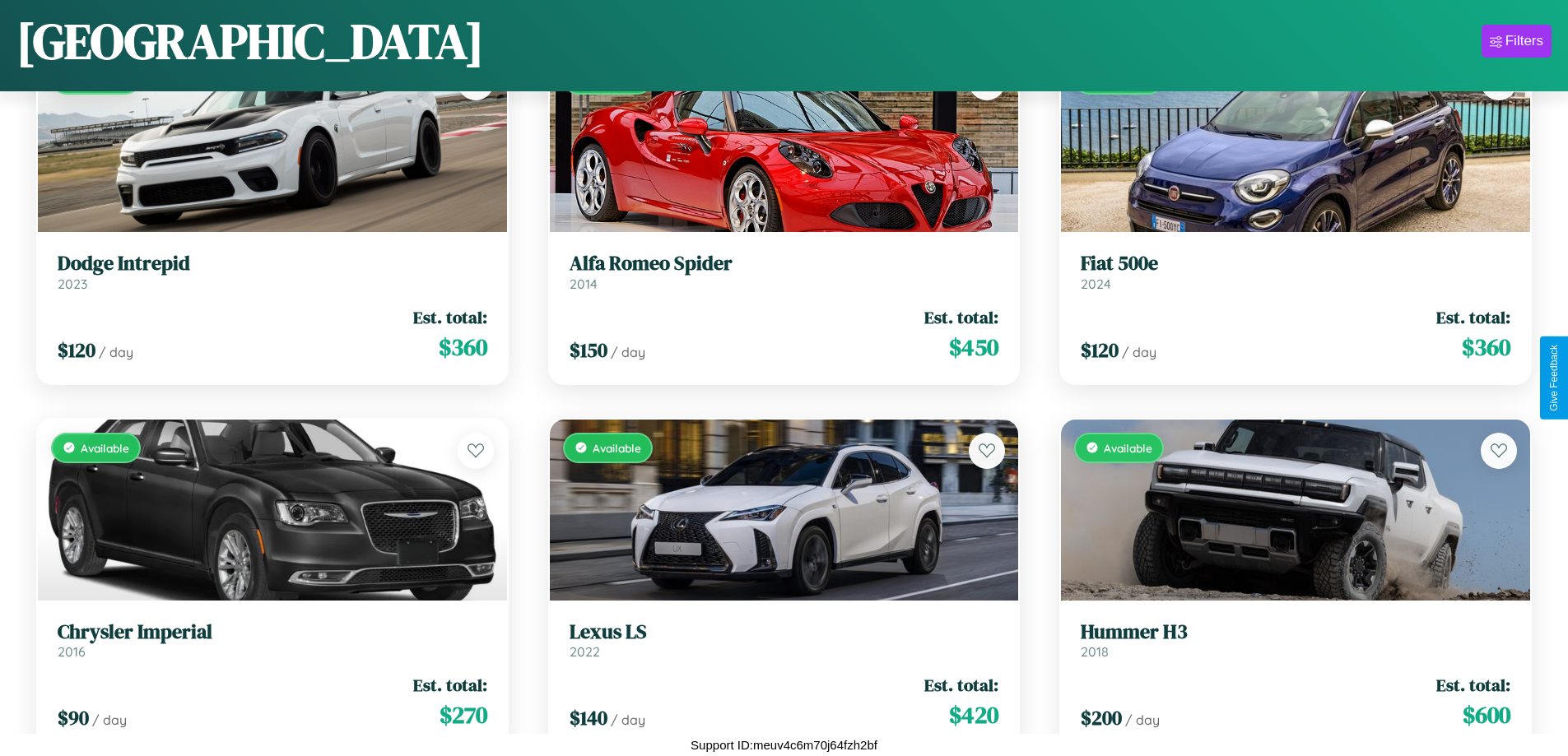
scroll to position [6129, 0]
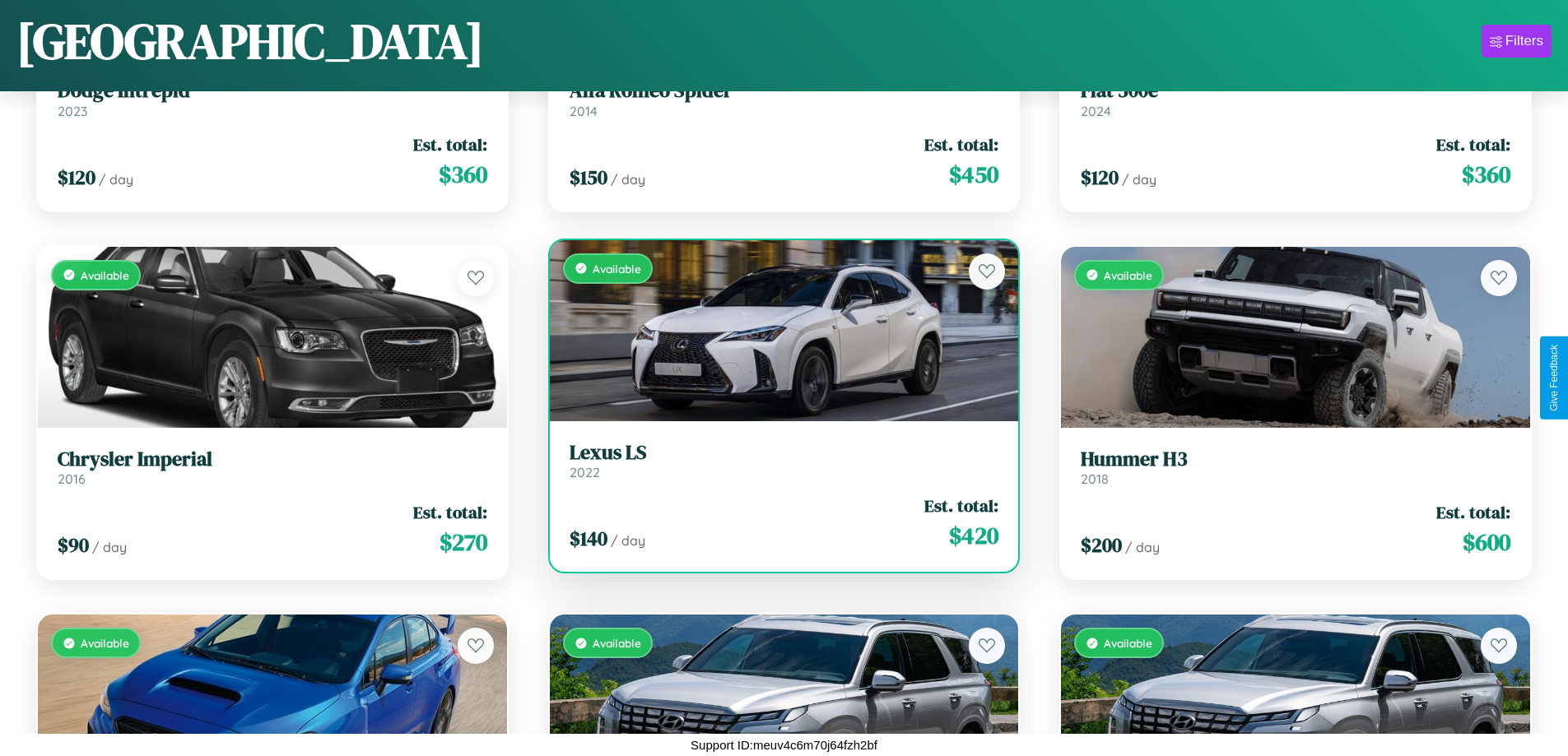
click at [777, 464] on link "Lexus LS 2022" at bounding box center [784, 461] width 430 height 40
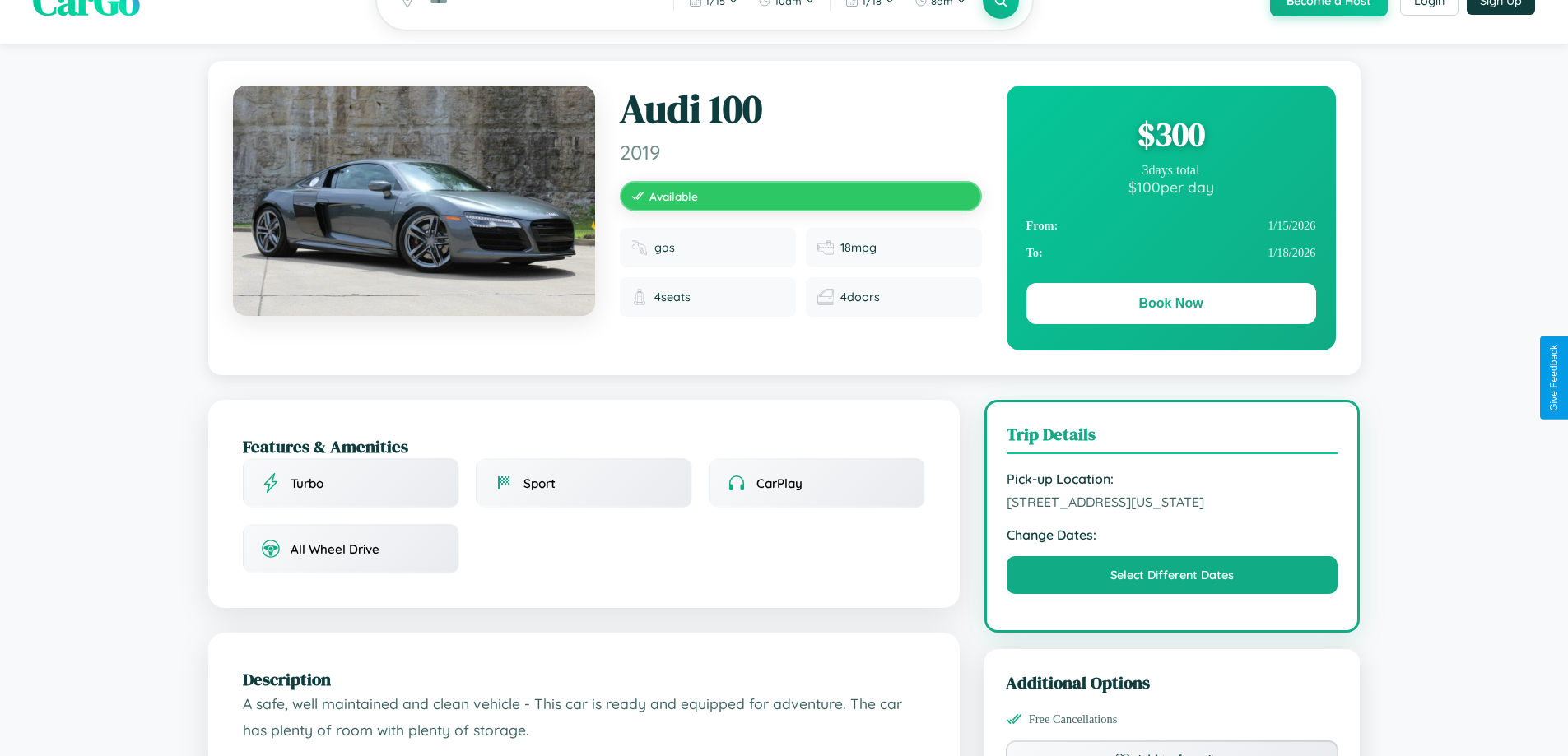
scroll to position [178, 0]
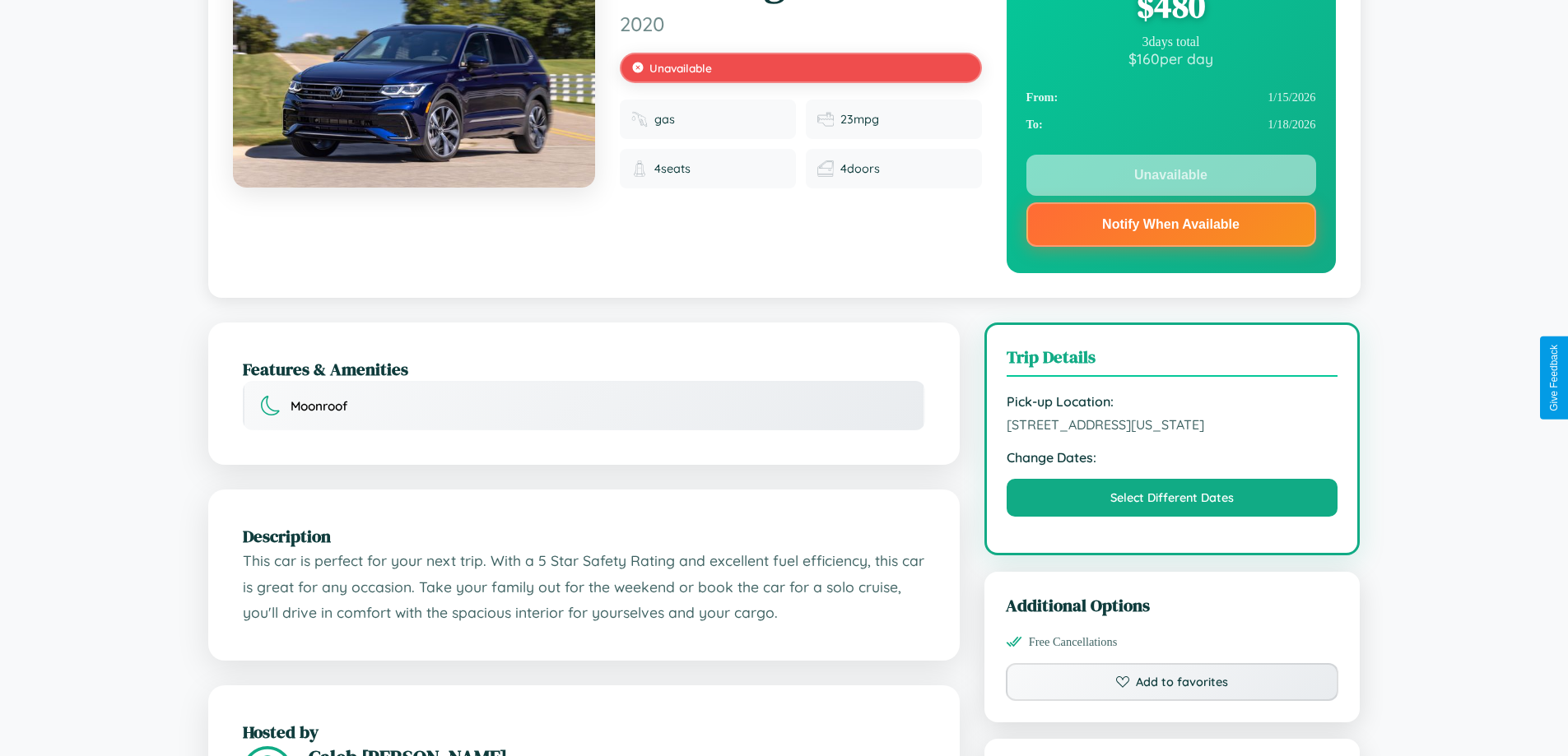
scroll to position [608, 0]
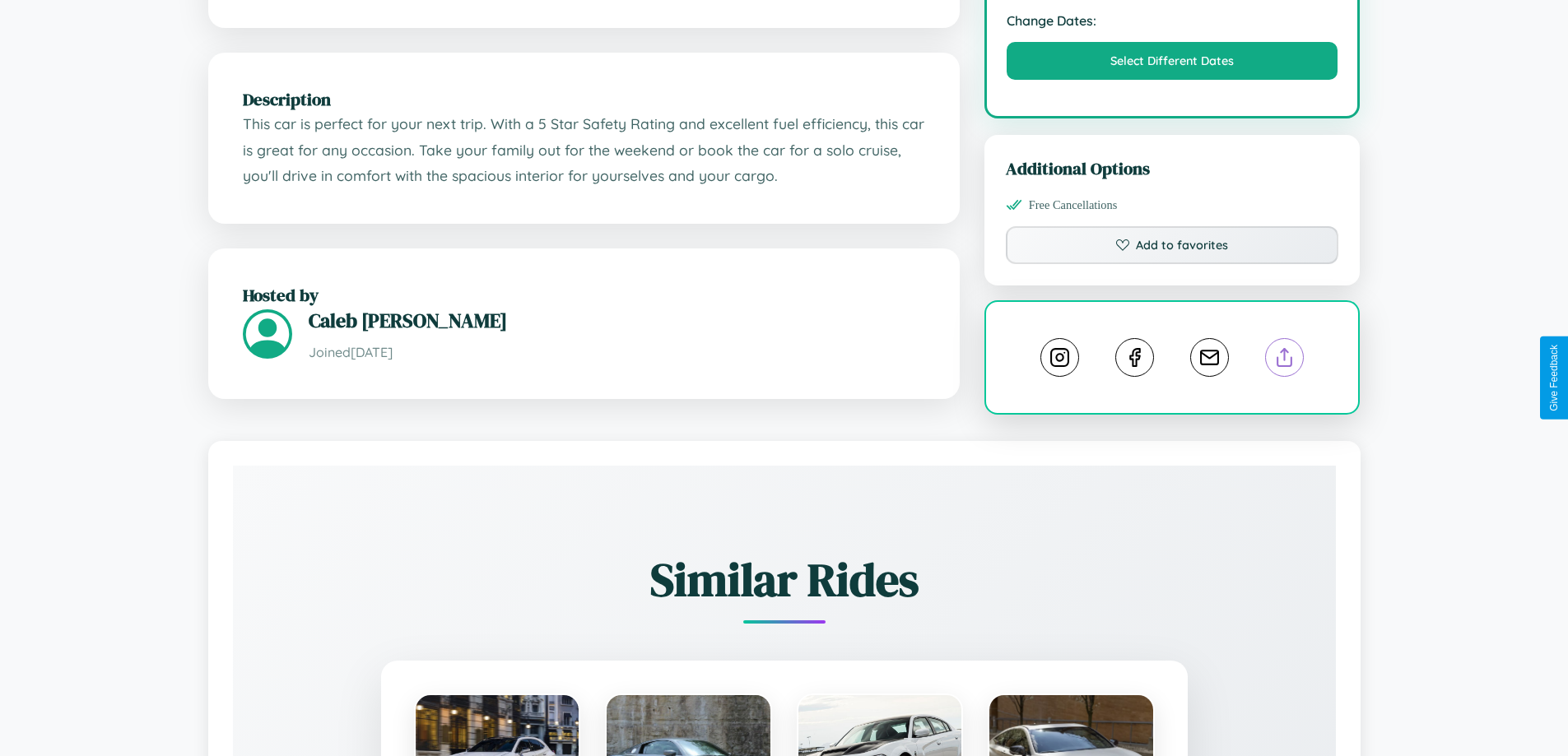
click at [1285, 360] on line at bounding box center [1285, 355] width 0 height 12
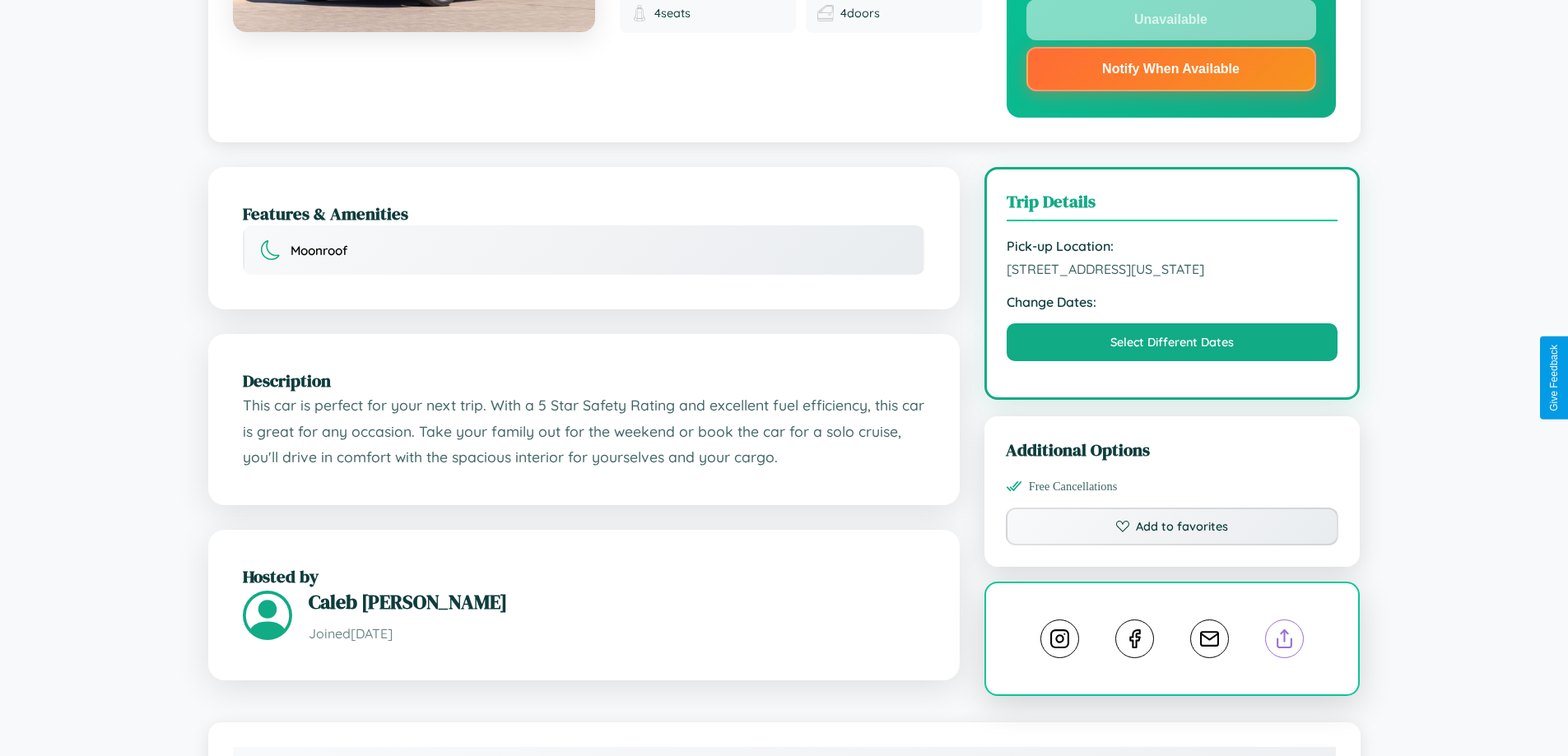
scroll to position [0, 0]
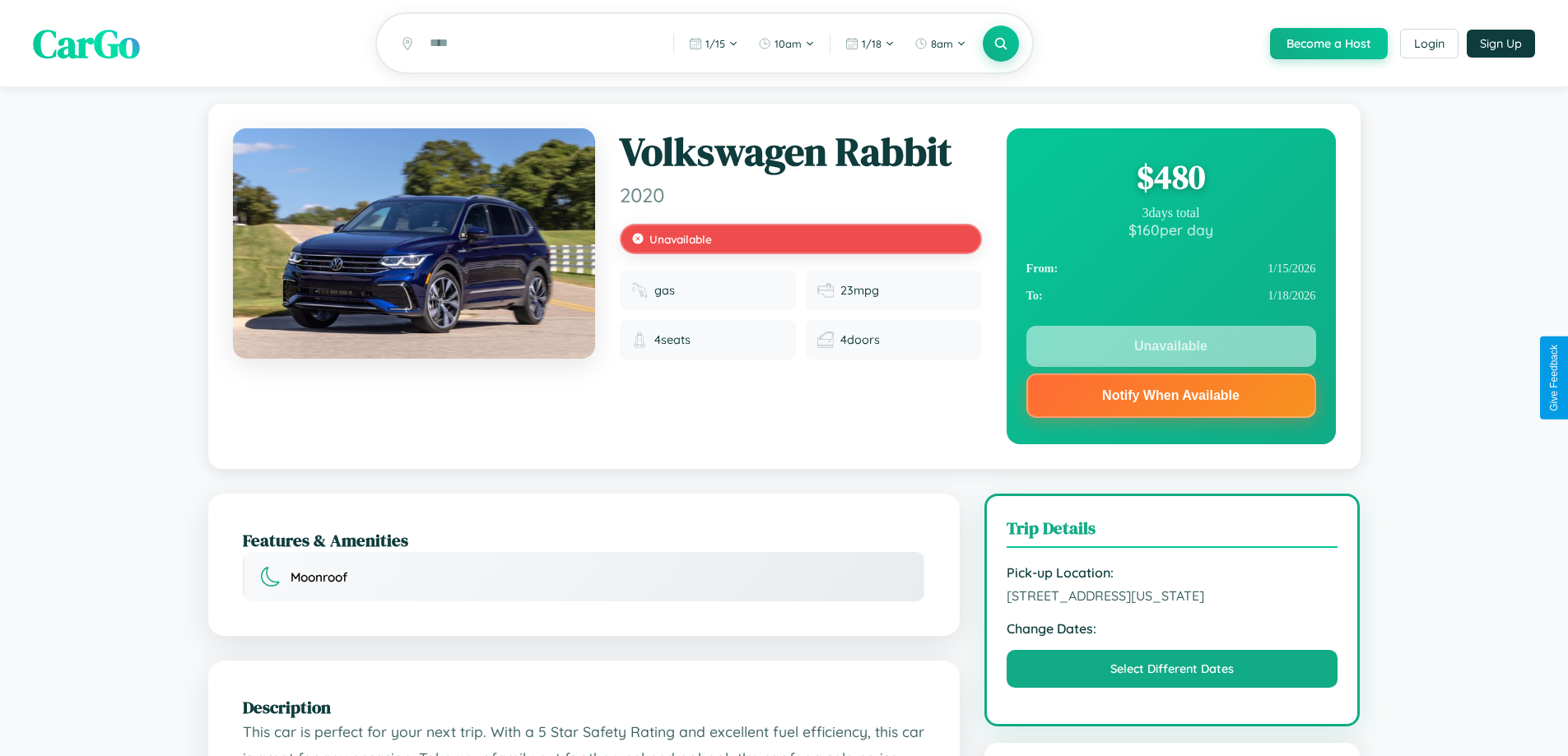
click at [1171, 180] on div "$ 480" at bounding box center [1171, 177] width 290 height 45
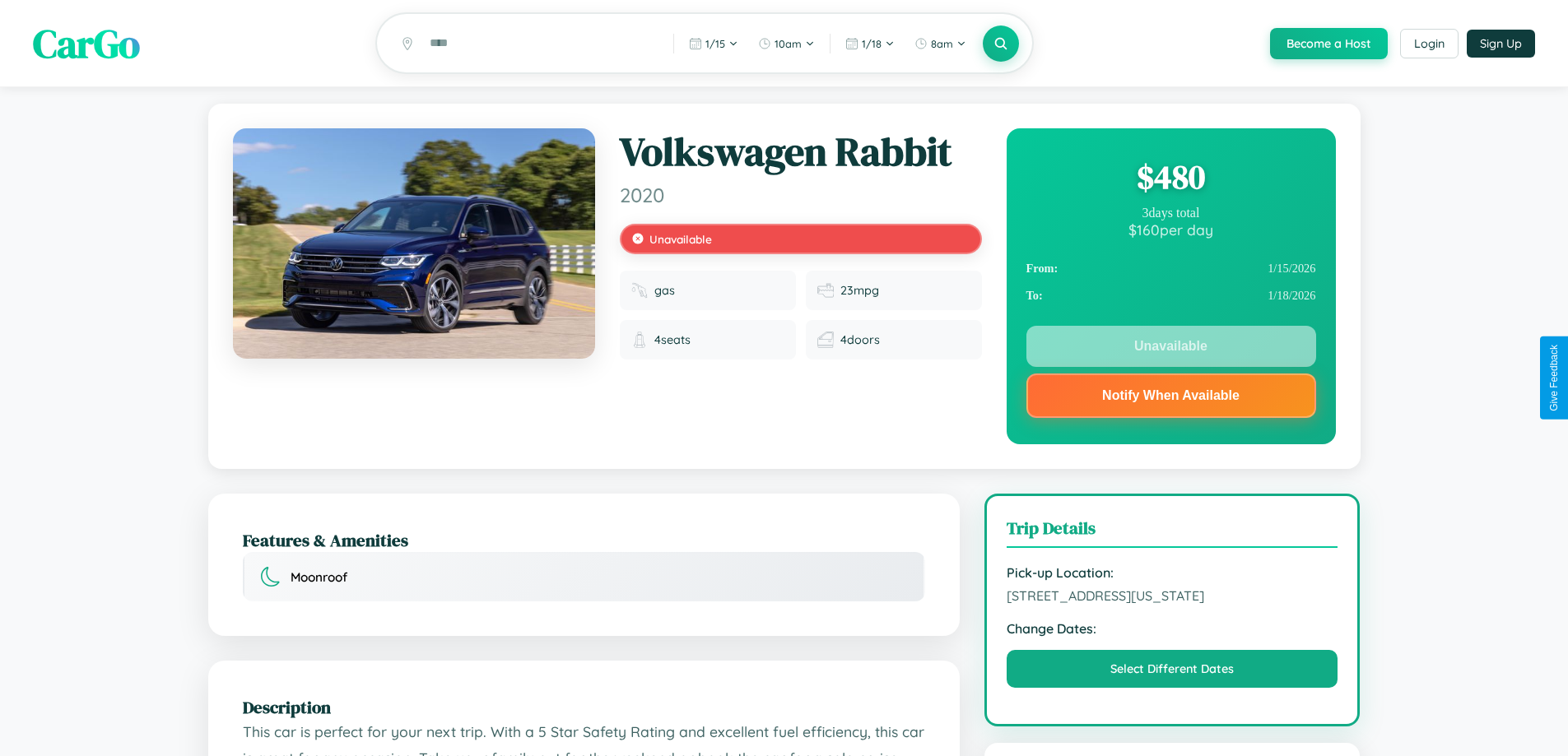
click at [1171, 180] on div "$ 480" at bounding box center [1171, 177] width 290 height 45
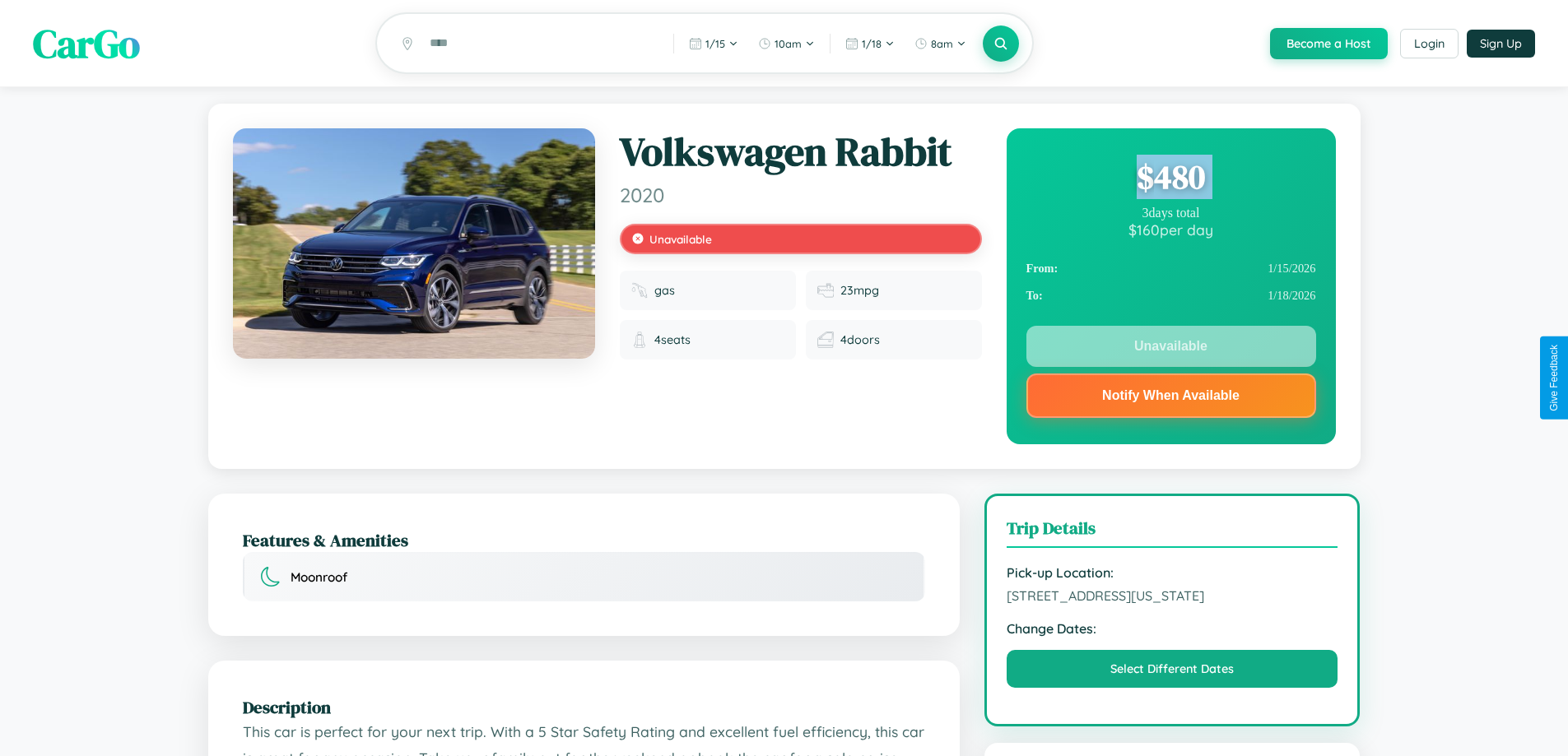
click at [1171, 180] on div "$ 480" at bounding box center [1171, 177] width 290 height 45
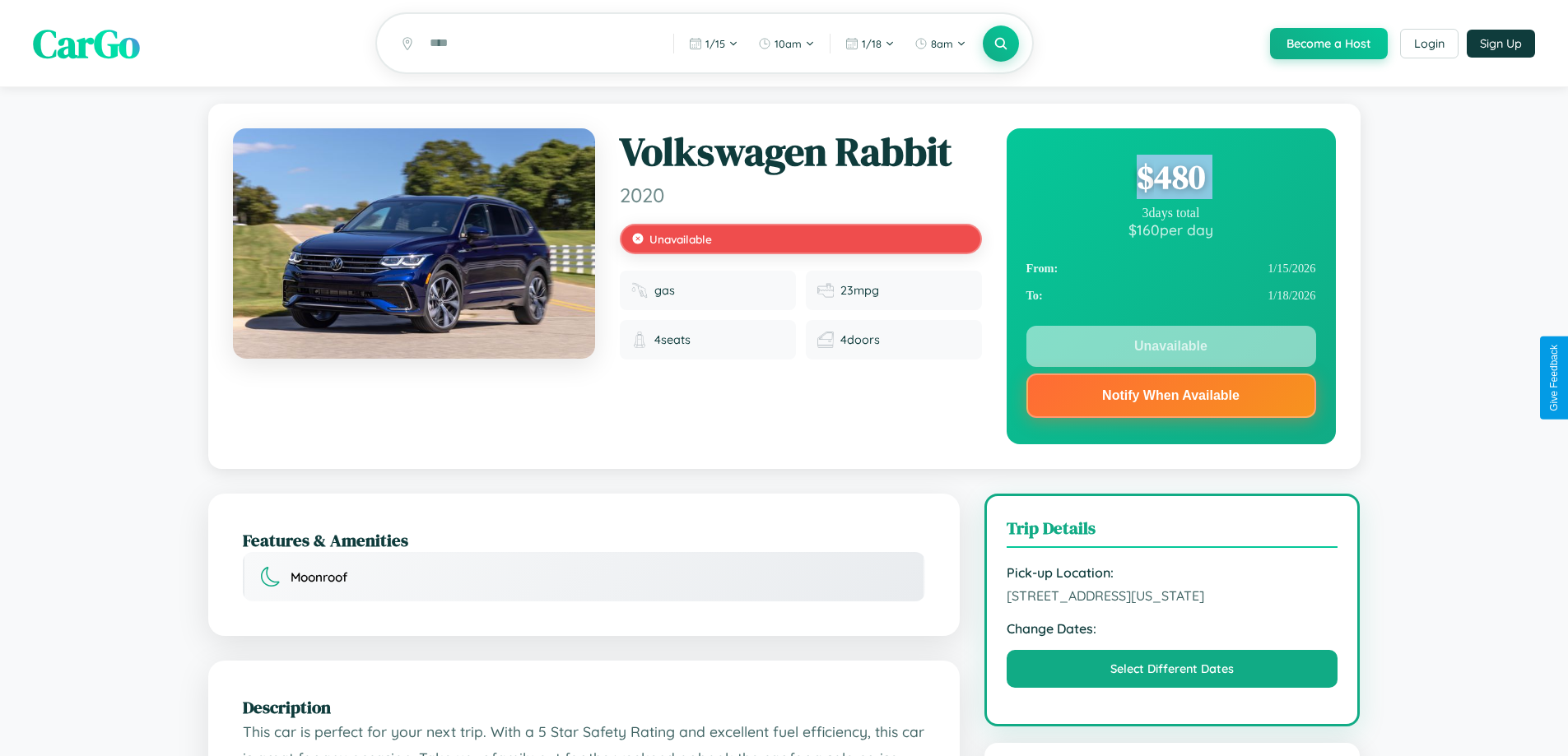
click at [1171, 180] on div "$ 480" at bounding box center [1171, 177] width 290 height 45
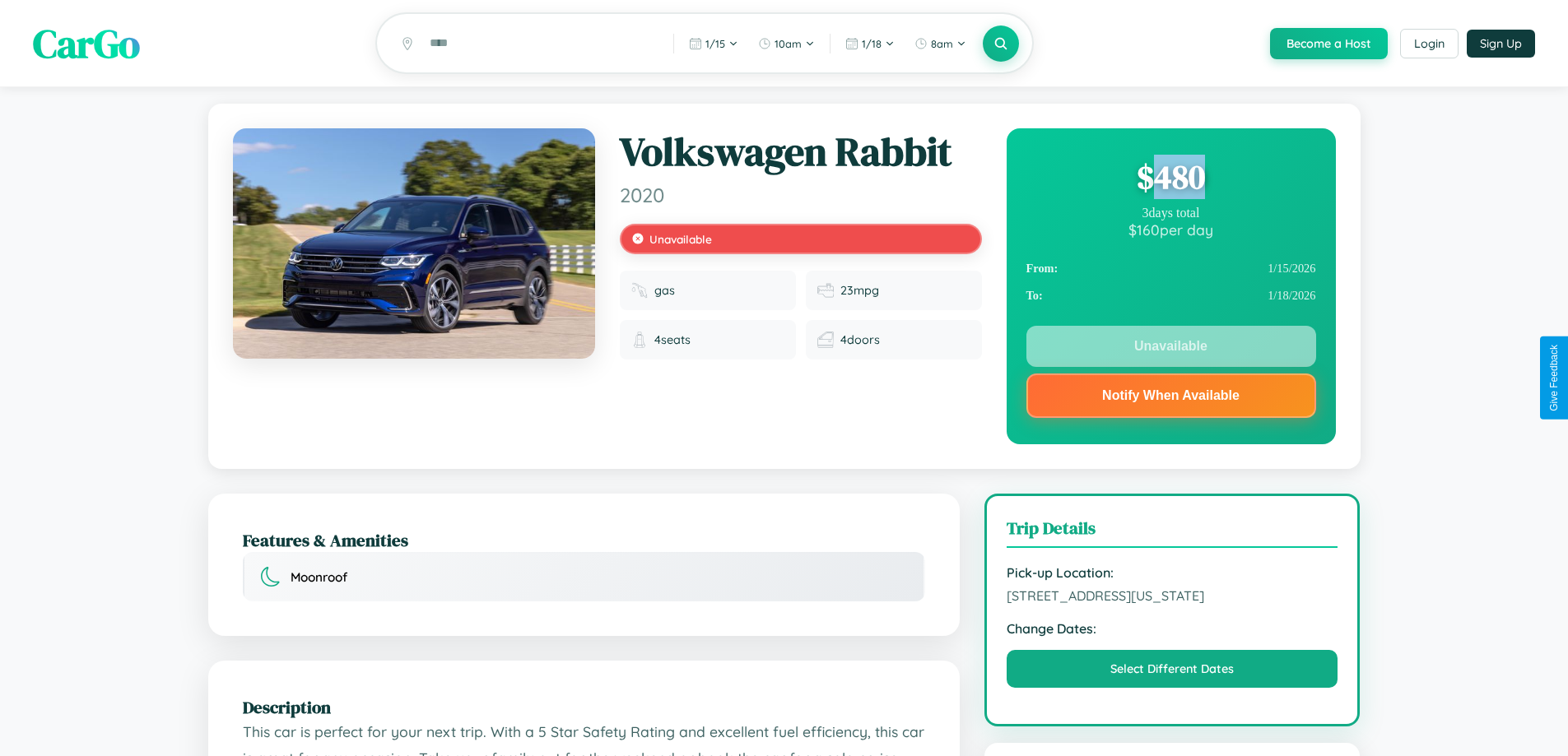
click at [1171, 180] on div "$ 480" at bounding box center [1171, 177] width 290 height 45
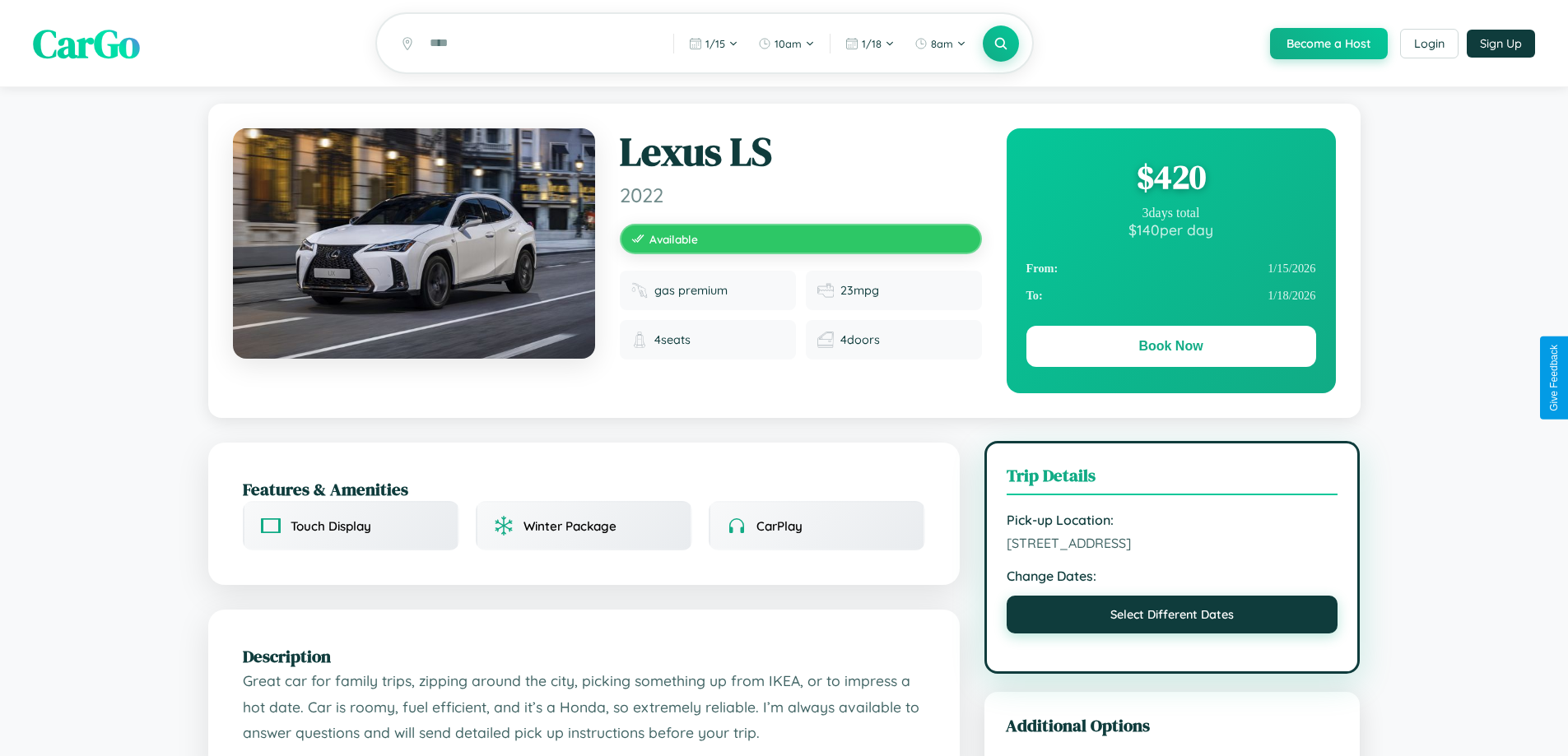
click at [1172, 619] on button "Select Different Dates" at bounding box center [1172, 615] width 332 height 38
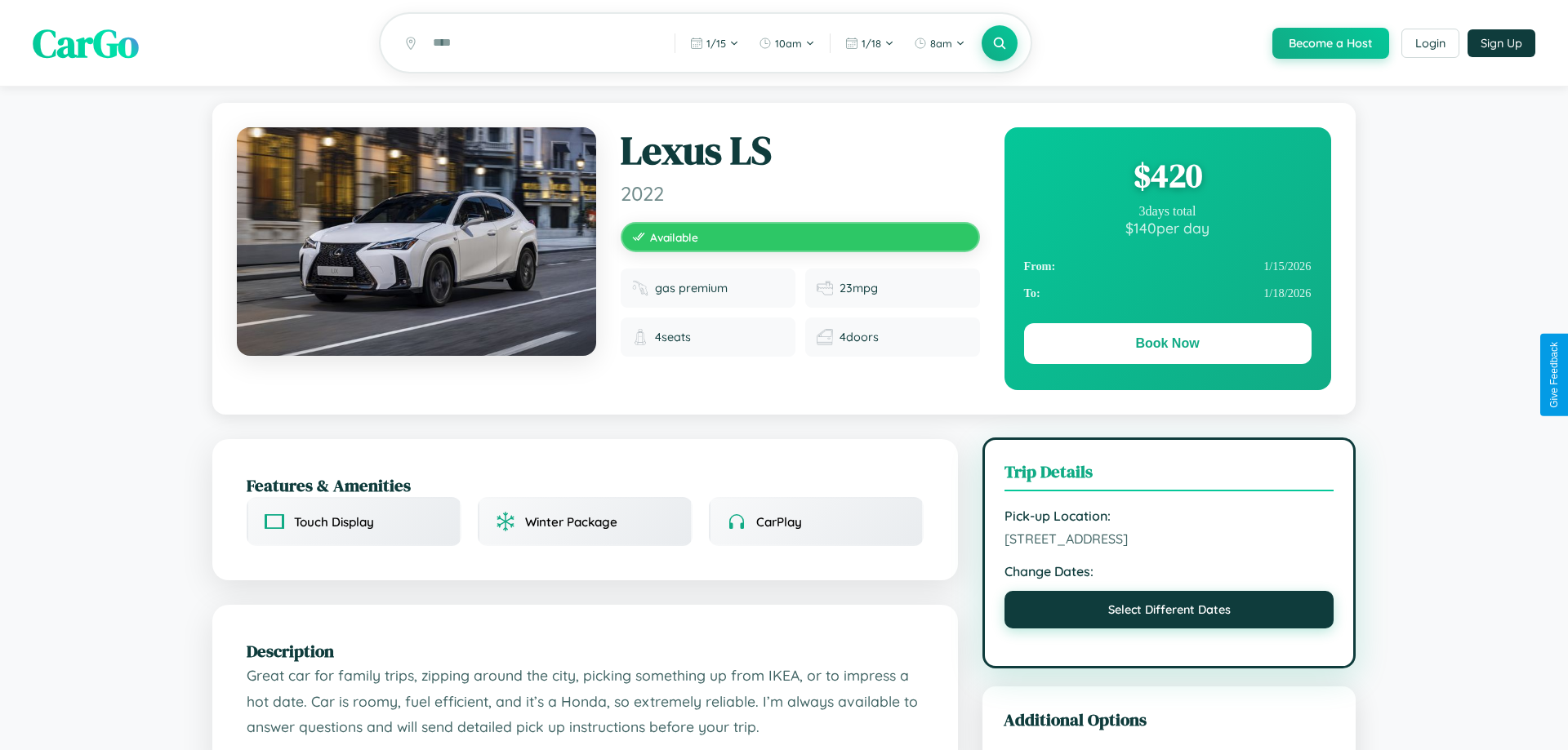
select select "*"
select select "****"
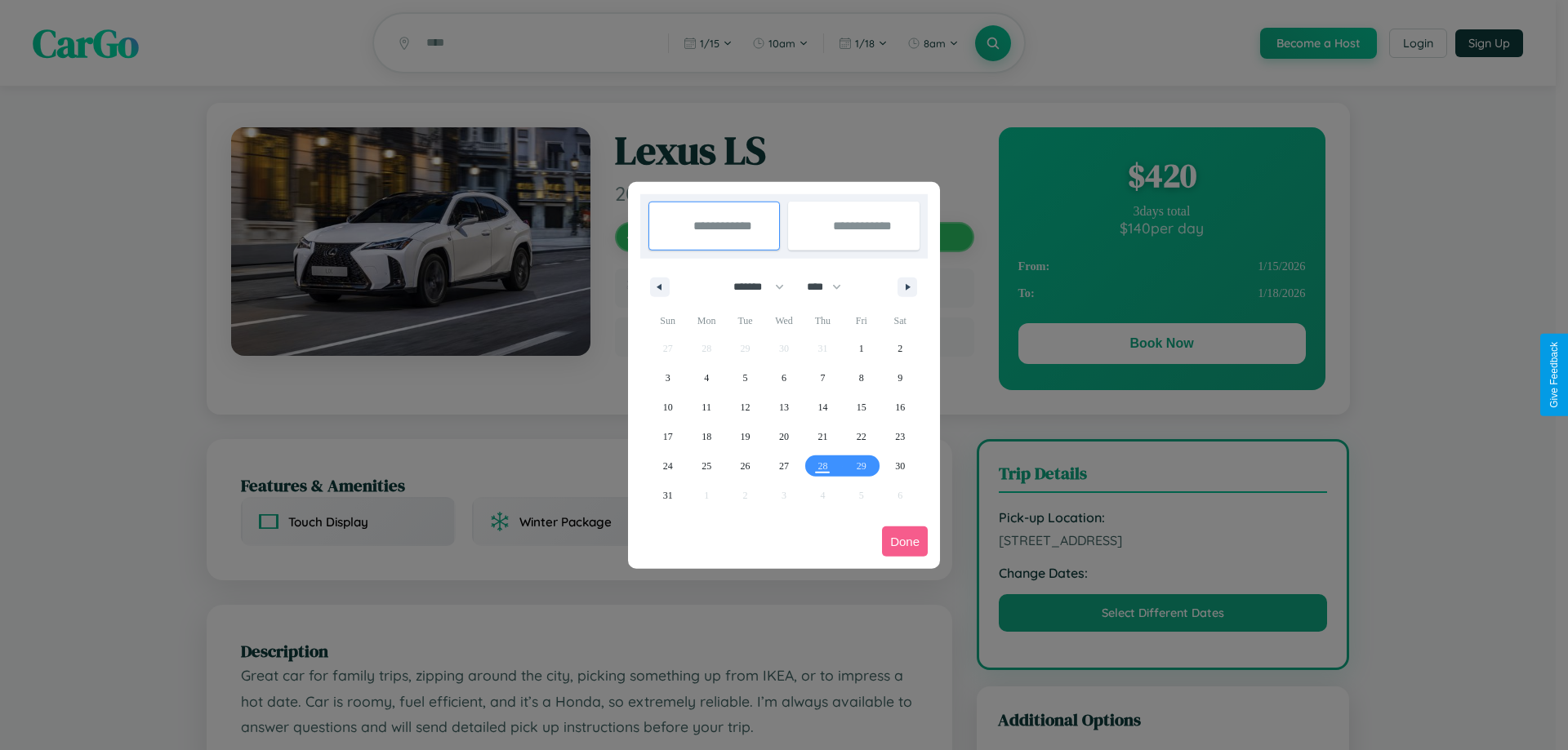
drag, startPoint x: 751, startPoint y: 287, endPoint x: 784, endPoint y: 328, distance: 52.6
click at [751, 287] on select "******* ******** ***** ***** *** **** **** ****** ********* ******* ******** **…" at bounding box center [756, 286] width 69 height 27
select select "*"
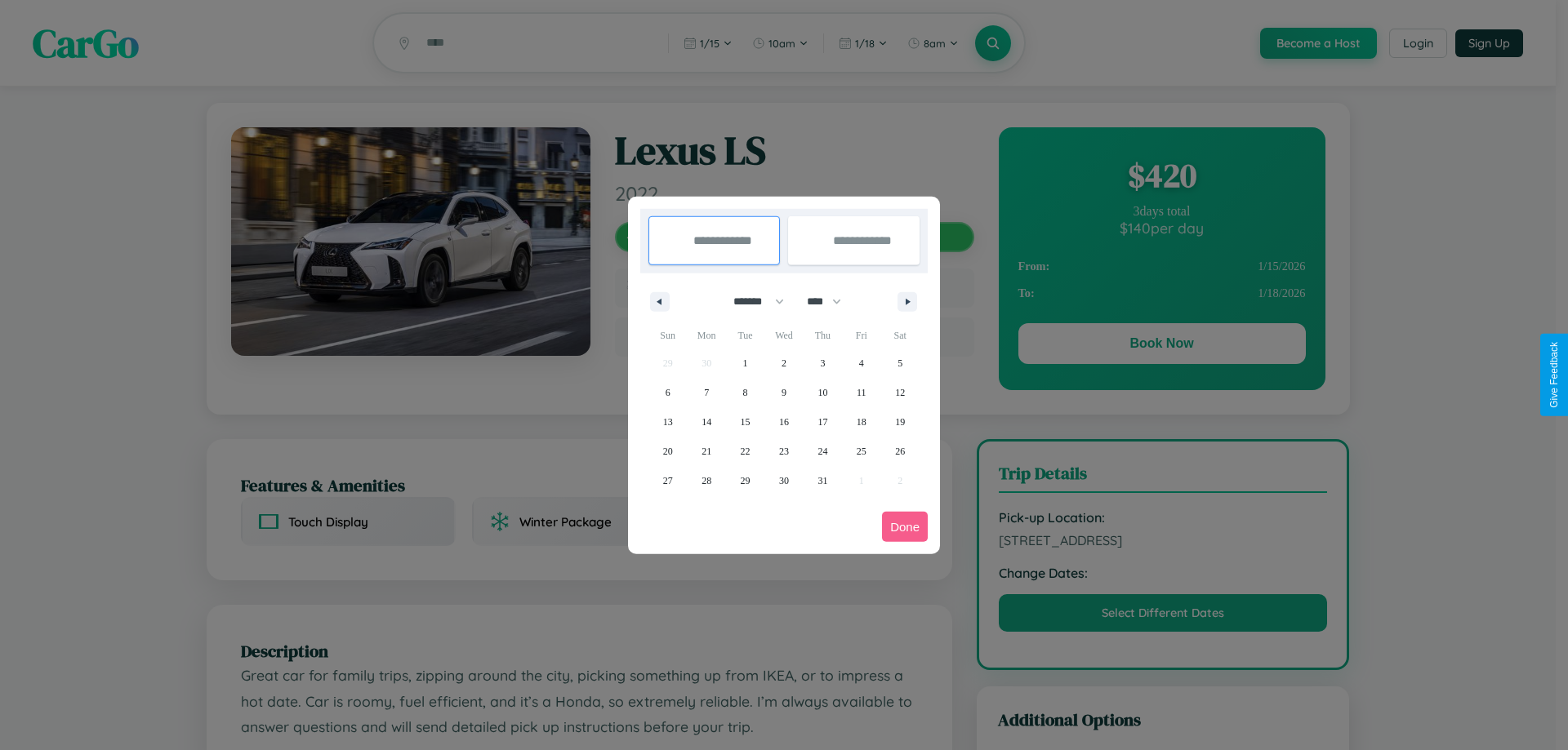
drag, startPoint x: 831, startPoint y: 302, endPoint x: 784, endPoint y: 328, distance: 53.7
click at [831, 302] on select "**** **** **** **** **** **** **** **** **** **** **** **** **** **** **** ****…" at bounding box center [823, 301] width 49 height 27
select select "****"
click at [861, 362] on span "3" at bounding box center [861, 363] width 5 height 30
type input "**********"
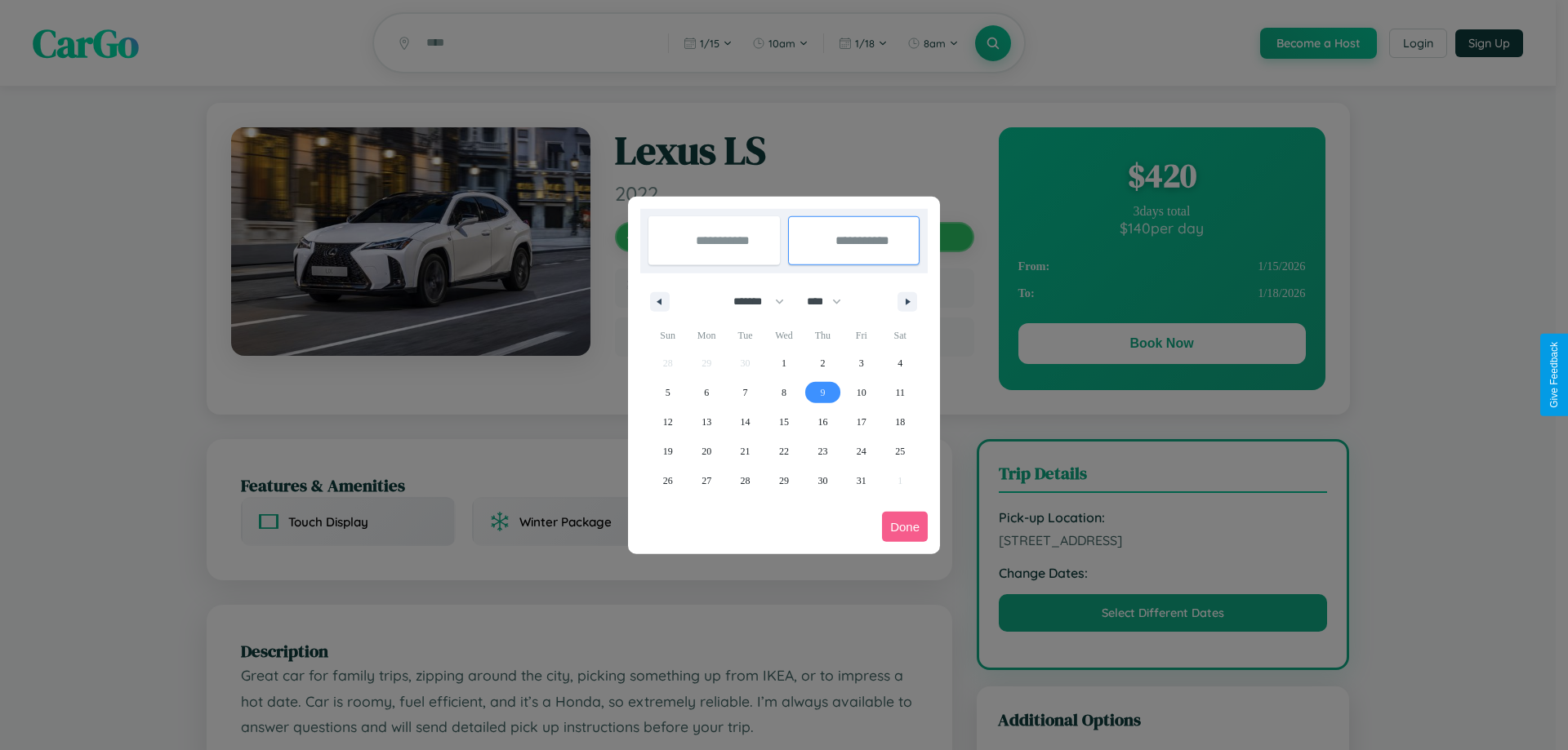
click at [822, 392] on span "9" at bounding box center [822, 393] width 5 height 30
type input "**********"
click at [904, 526] on button "Done" at bounding box center [904, 526] width 46 height 31
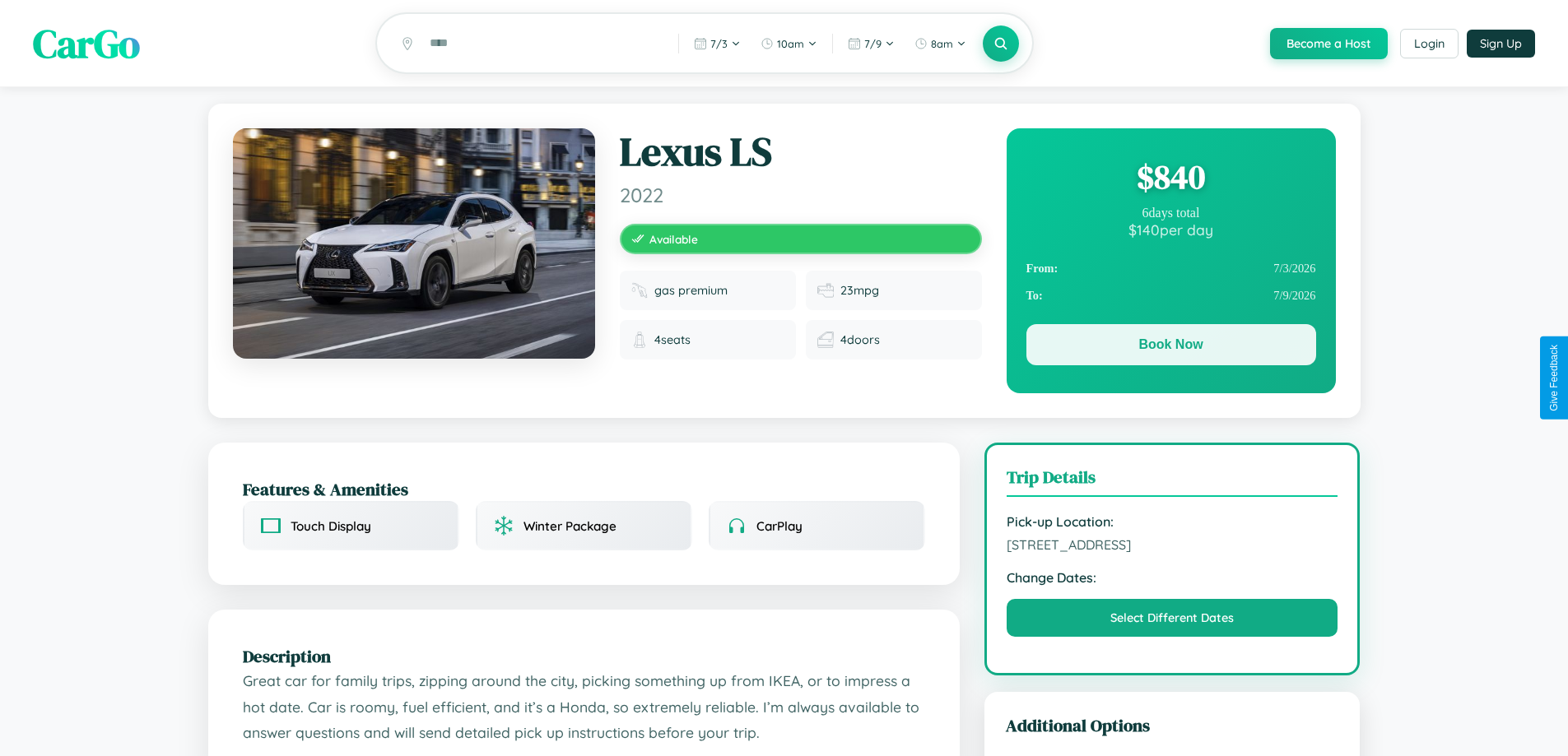
click at [1171, 347] on button "Book Now" at bounding box center [1171, 344] width 290 height 41
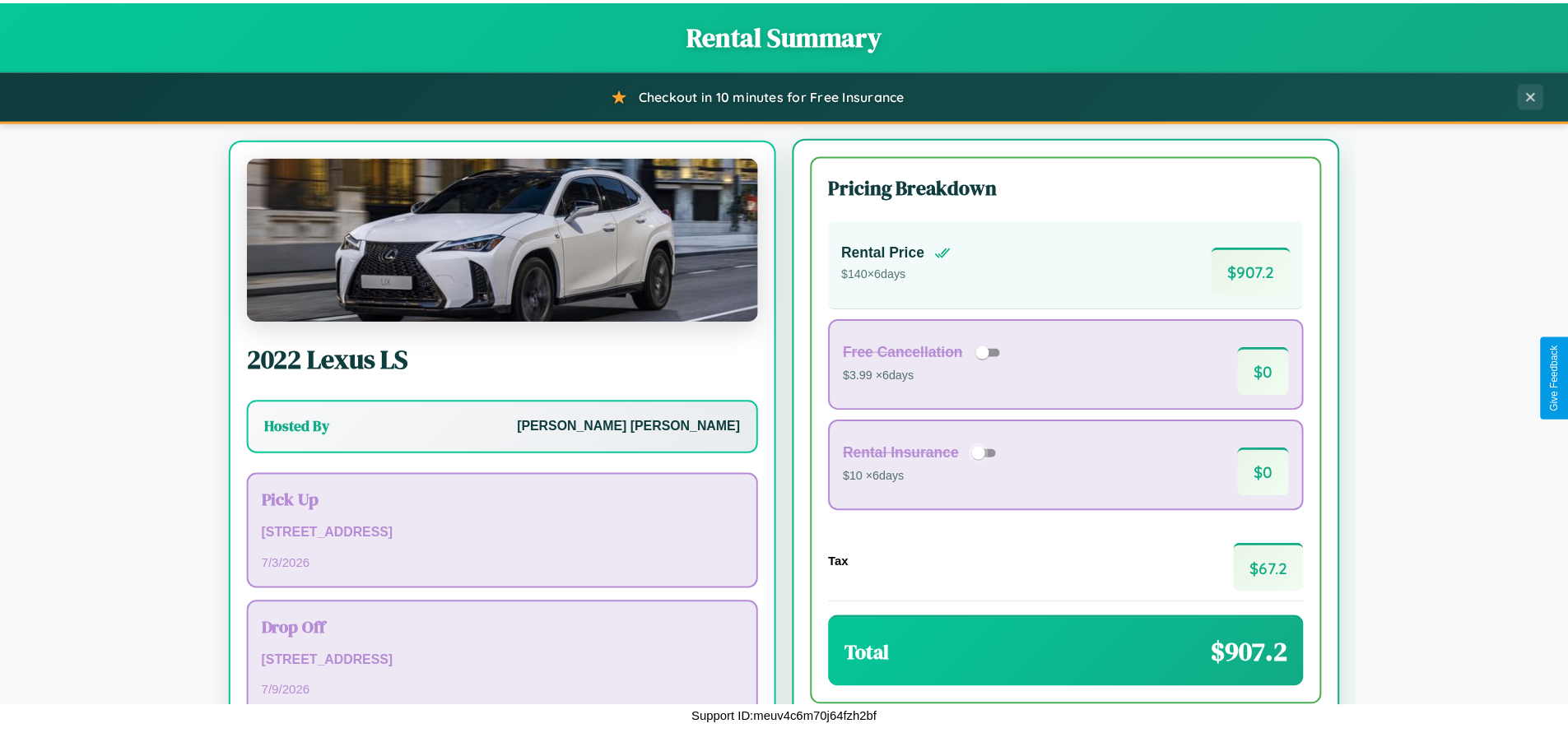
scroll to position [77, 0]
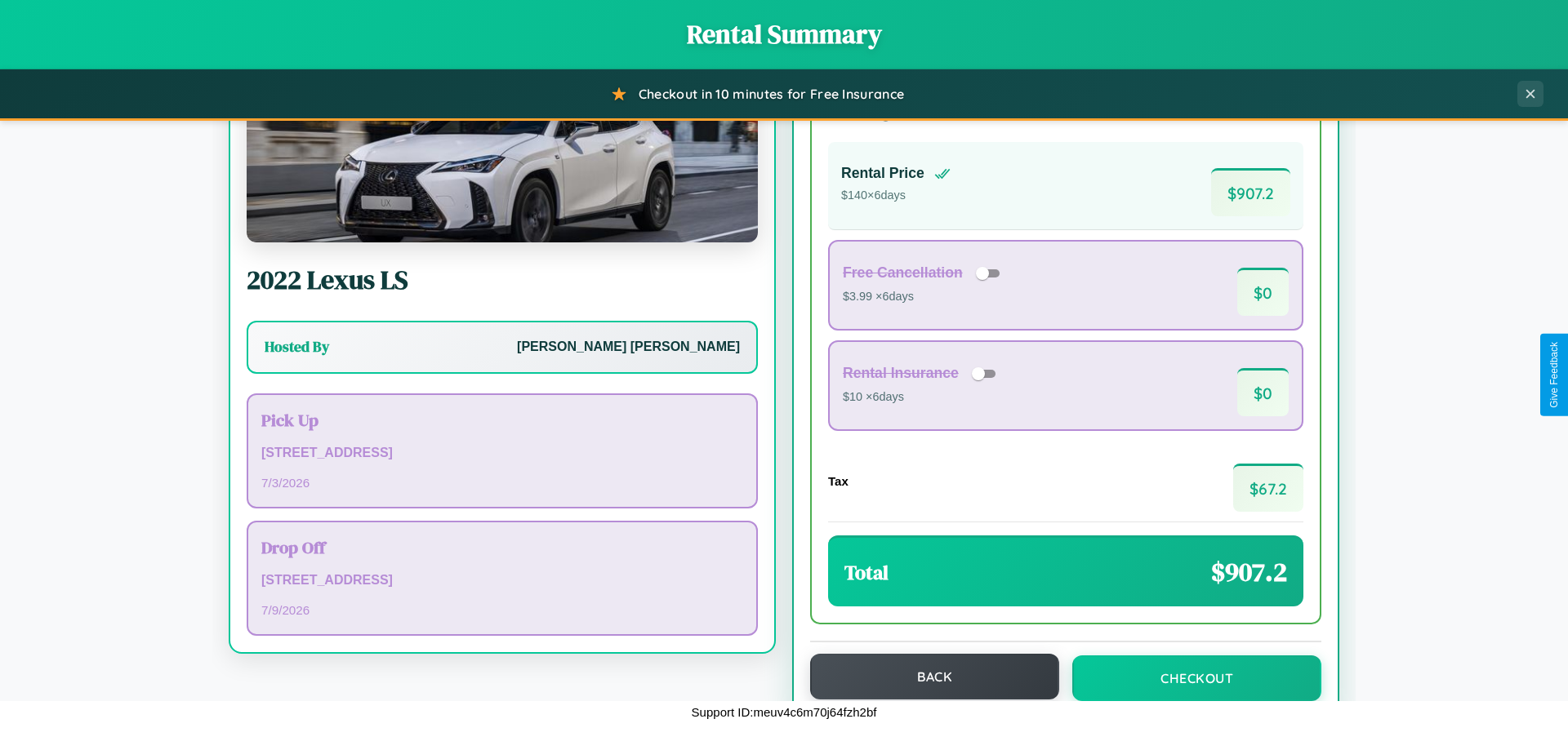
click at [927, 677] on button "Back" at bounding box center [935, 677] width 249 height 46
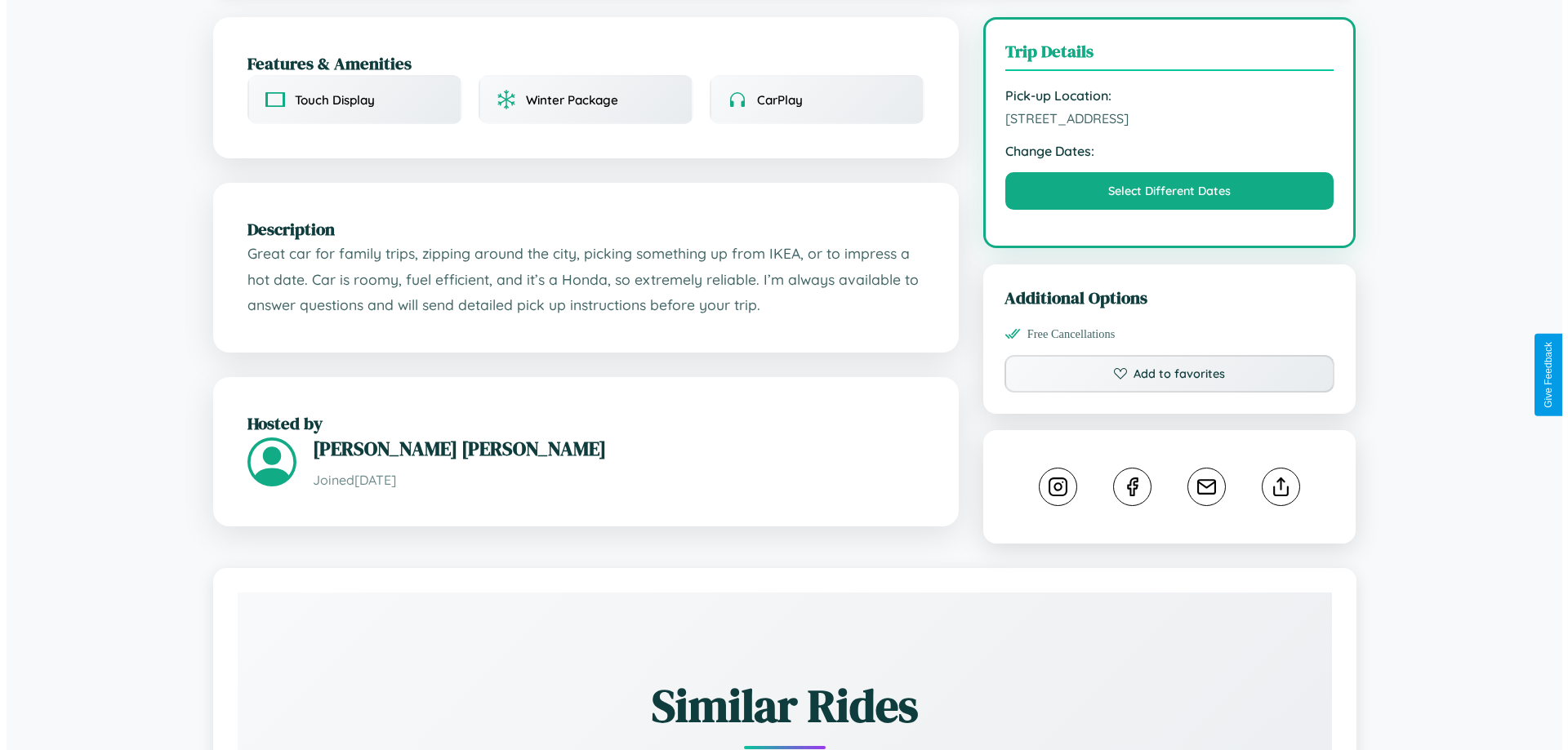
scroll to position [423, 0]
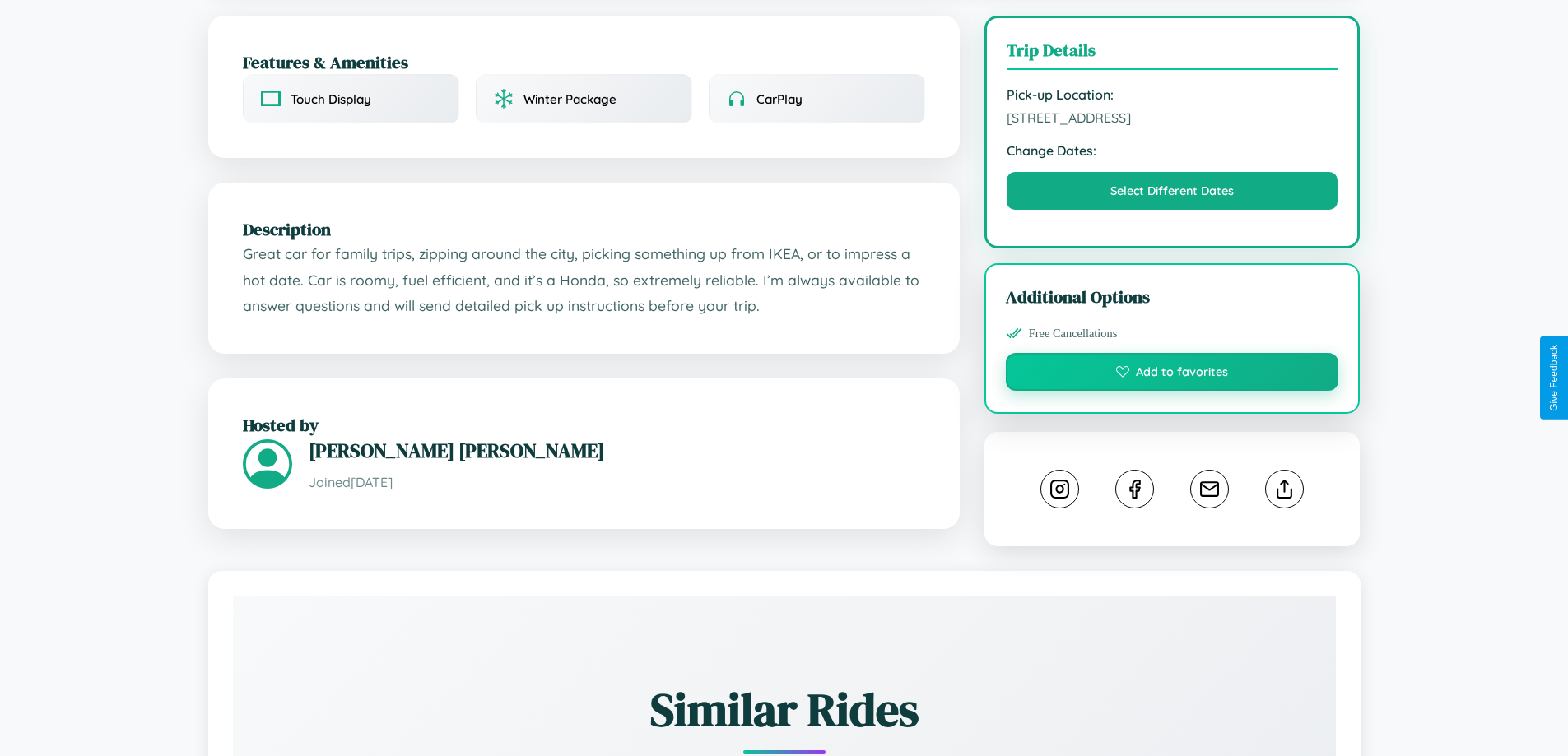
click at [1172, 376] on button "Add to favorites" at bounding box center [1173, 372] width 333 height 38
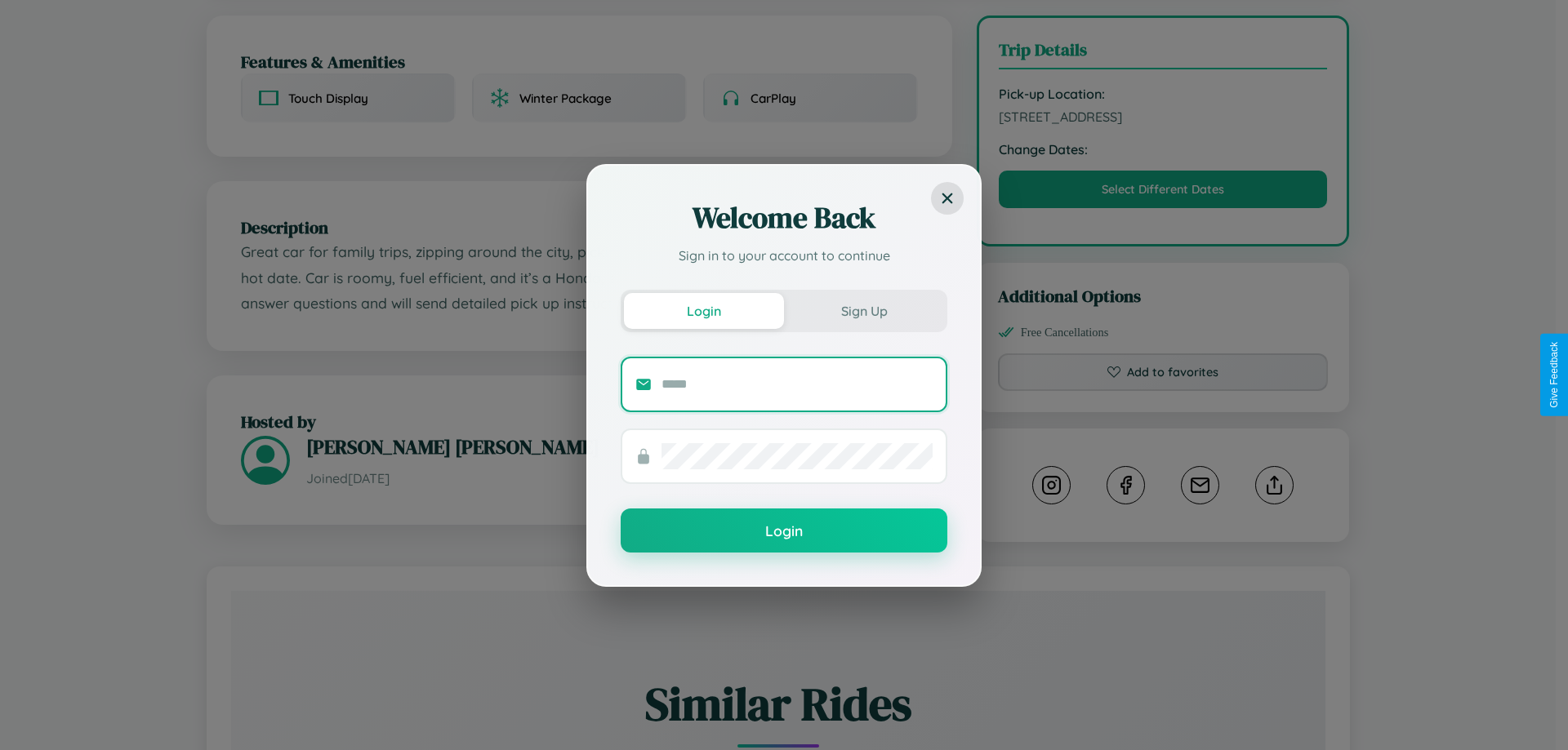
click at [797, 384] on input "text" at bounding box center [797, 385] width 271 height 26
